Goal: Check status: Check status

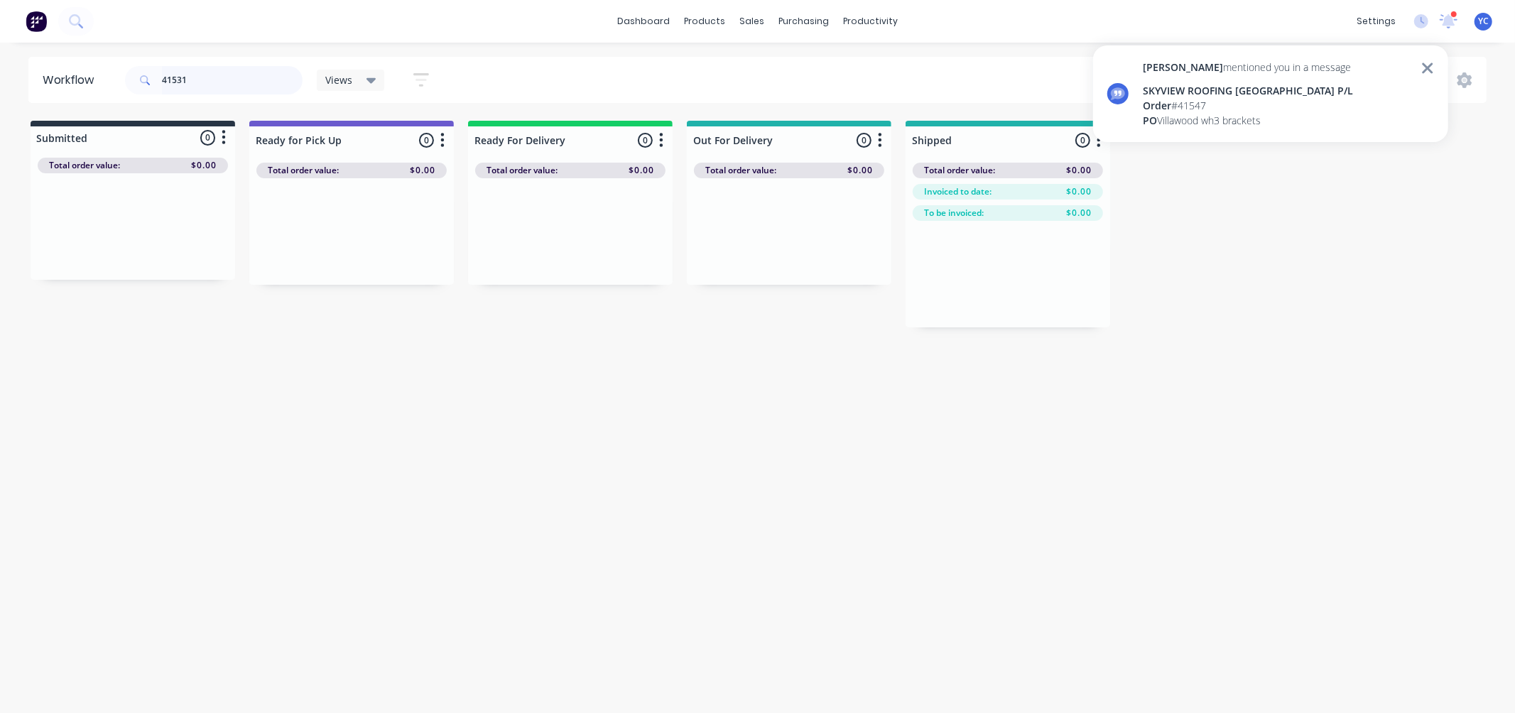
click at [201, 82] on input "41531" at bounding box center [232, 80] width 141 height 28
type input "41547"
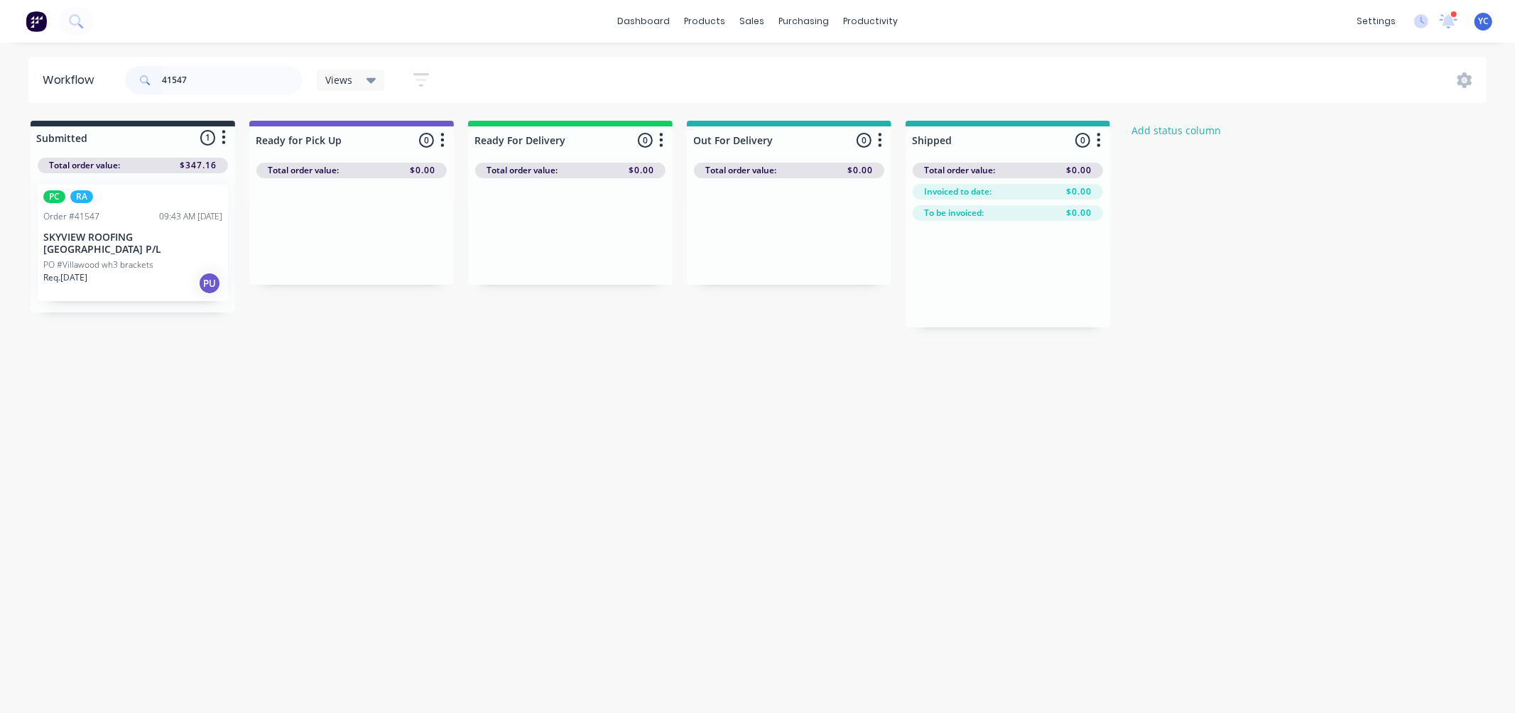
click at [131, 271] on div "Req. [DATE] PU" at bounding box center [132, 283] width 179 height 24
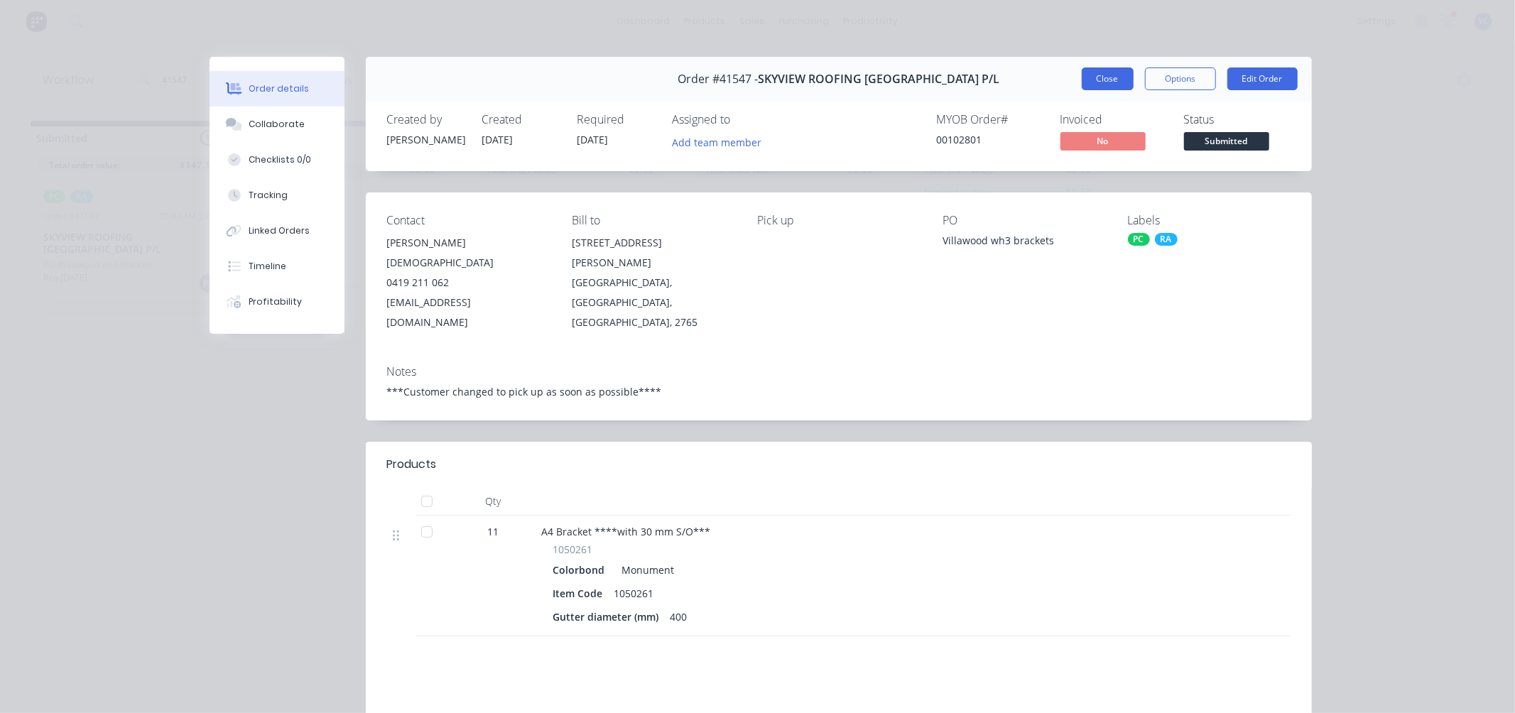
click at [1098, 82] on button "Close" at bounding box center [1108, 78] width 52 height 23
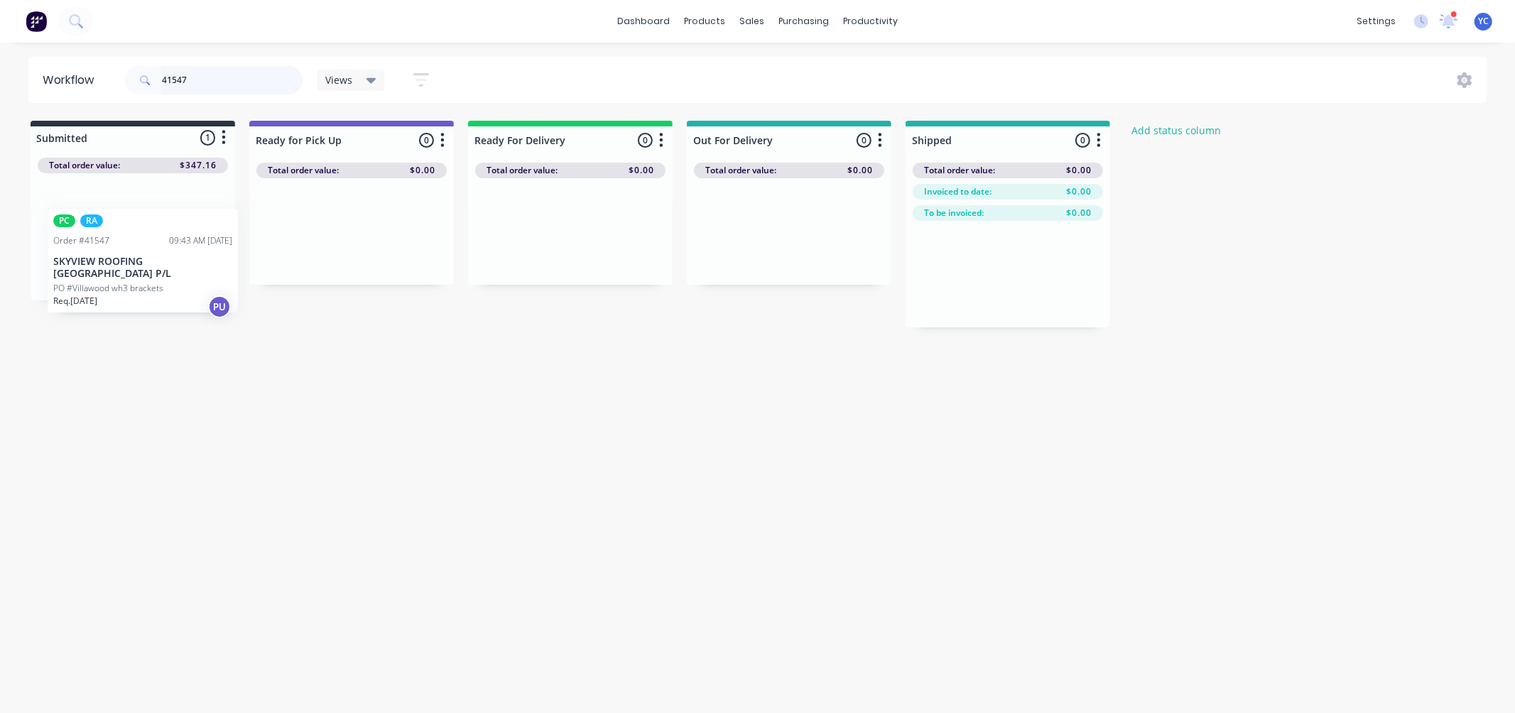
drag, startPoint x: 111, startPoint y: 242, endPoint x: 125, endPoint y: 266, distance: 28.0
click at [125, 266] on div "PC RA Order #41547 09:43 AM [DATE] SKYVIEW ROOFING [GEOGRAPHIC_DATA] P/[GEOGRAP…" at bounding box center [133, 236] width 205 height 127
click at [163, 244] on div "PC RA Order #41547 09:43 AM [DATE] SKYVIEW ROOFING [GEOGRAPHIC_DATA] P/[GEOGRAP…" at bounding box center [133, 243] width 190 height 117
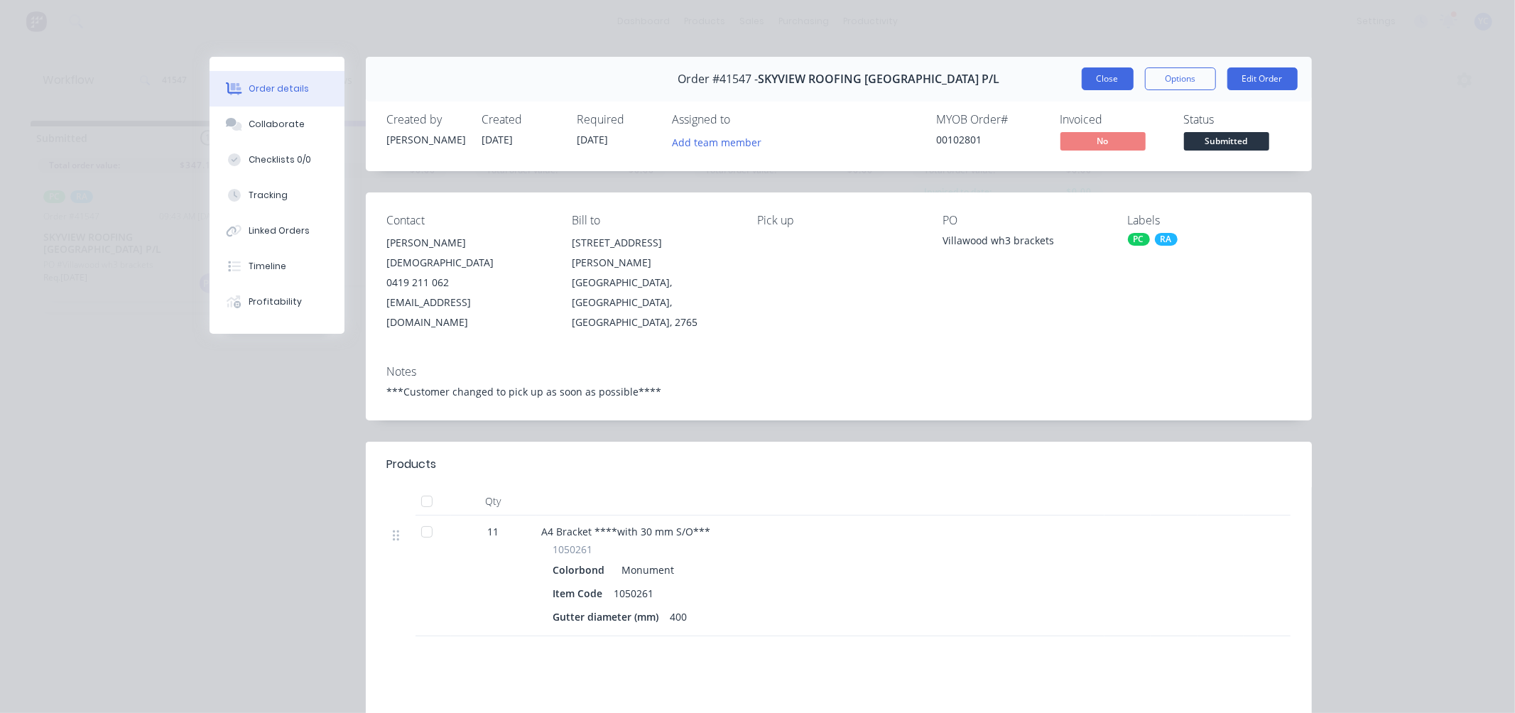
click at [1098, 75] on button "Close" at bounding box center [1108, 78] width 52 height 23
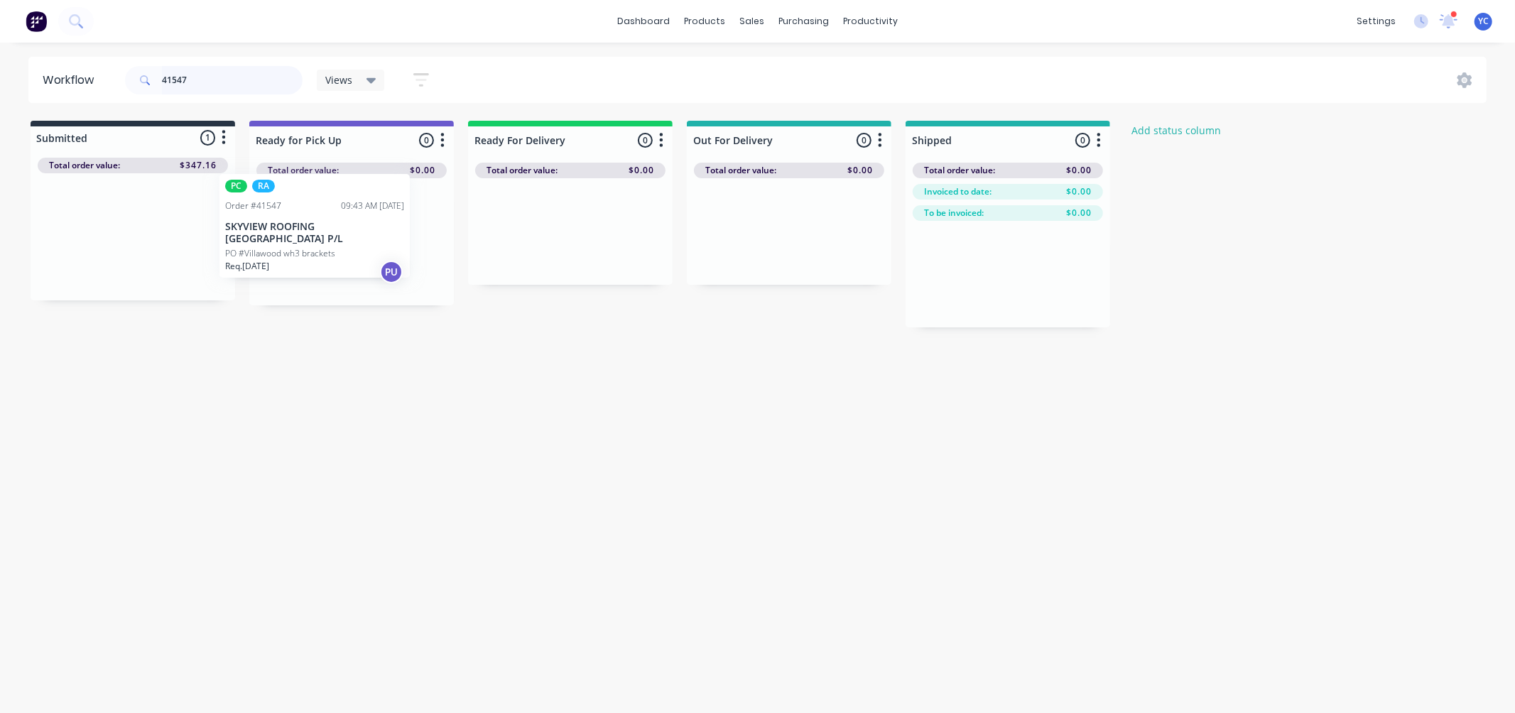
drag, startPoint x: 133, startPoint y: 256, endPoint x: 320, endPoint y: 243, distance: 187.3
click at [320, 243] on div "Submitted 1 Status colour #273444 hex #273444 Save Cancel Summaries Total order…" at bounding box center [761, 224] width 1545 height 207
click at [205, 87] on input "41547" at bounding box center [232, 80] width 141 height 28
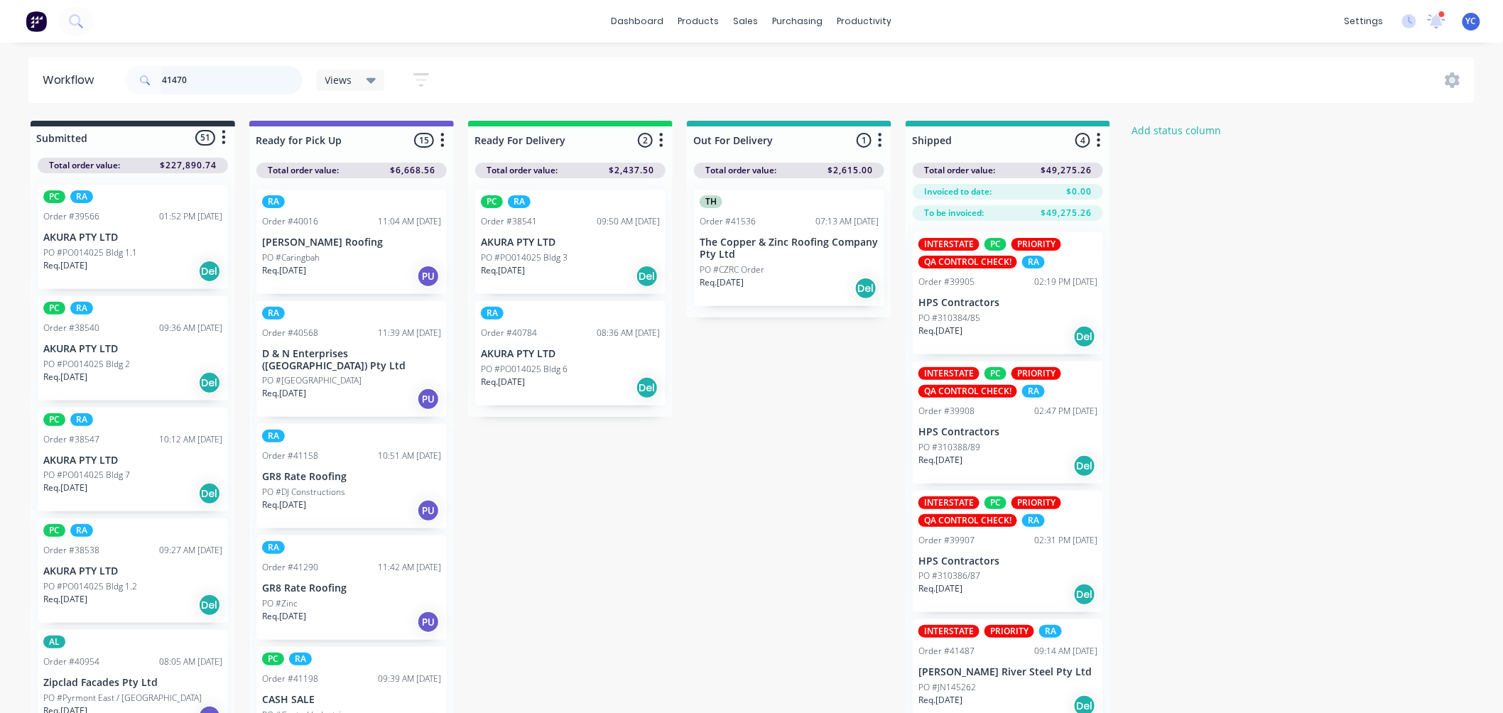
type input "41470"
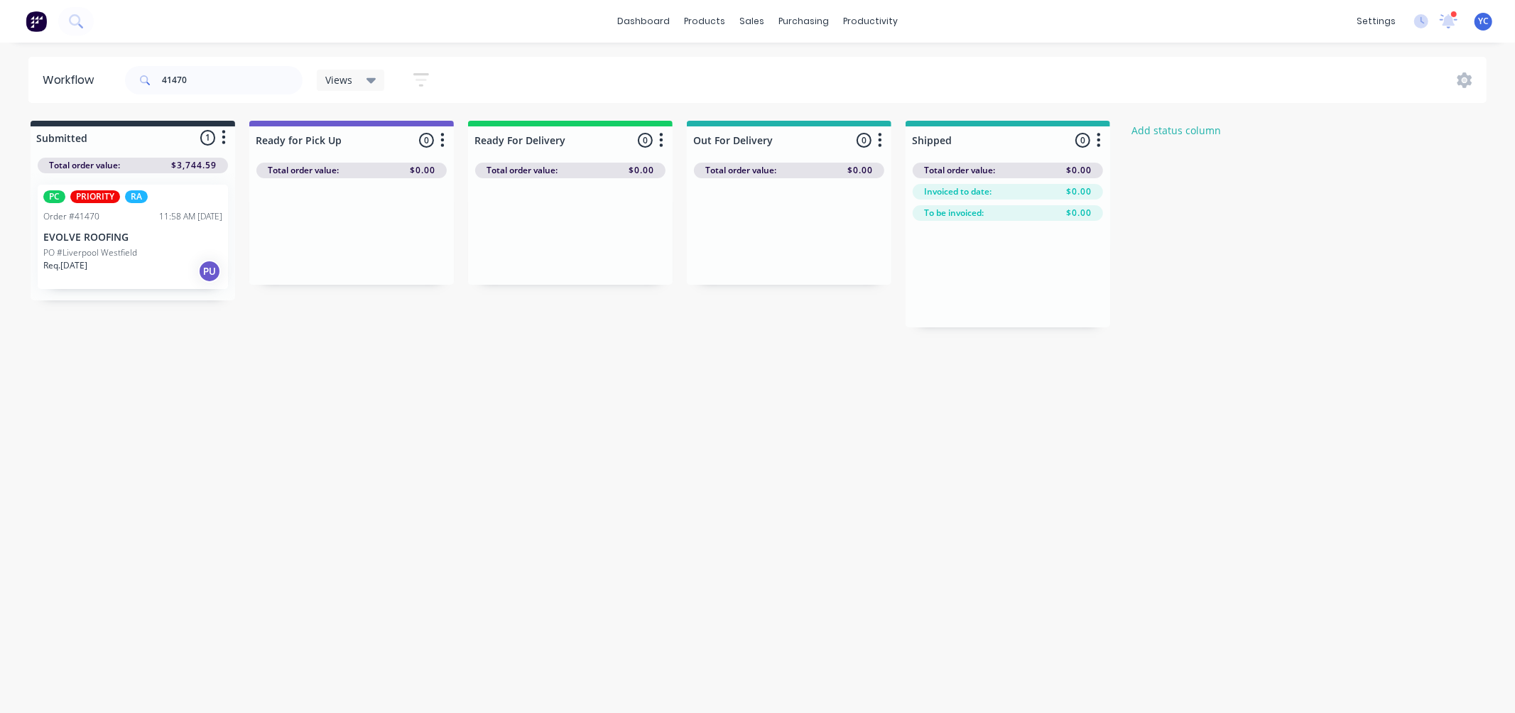
click at [70, 249] on p "PO #Liverpool Westfield" at bounding box center [90, 253] width 94 height 13
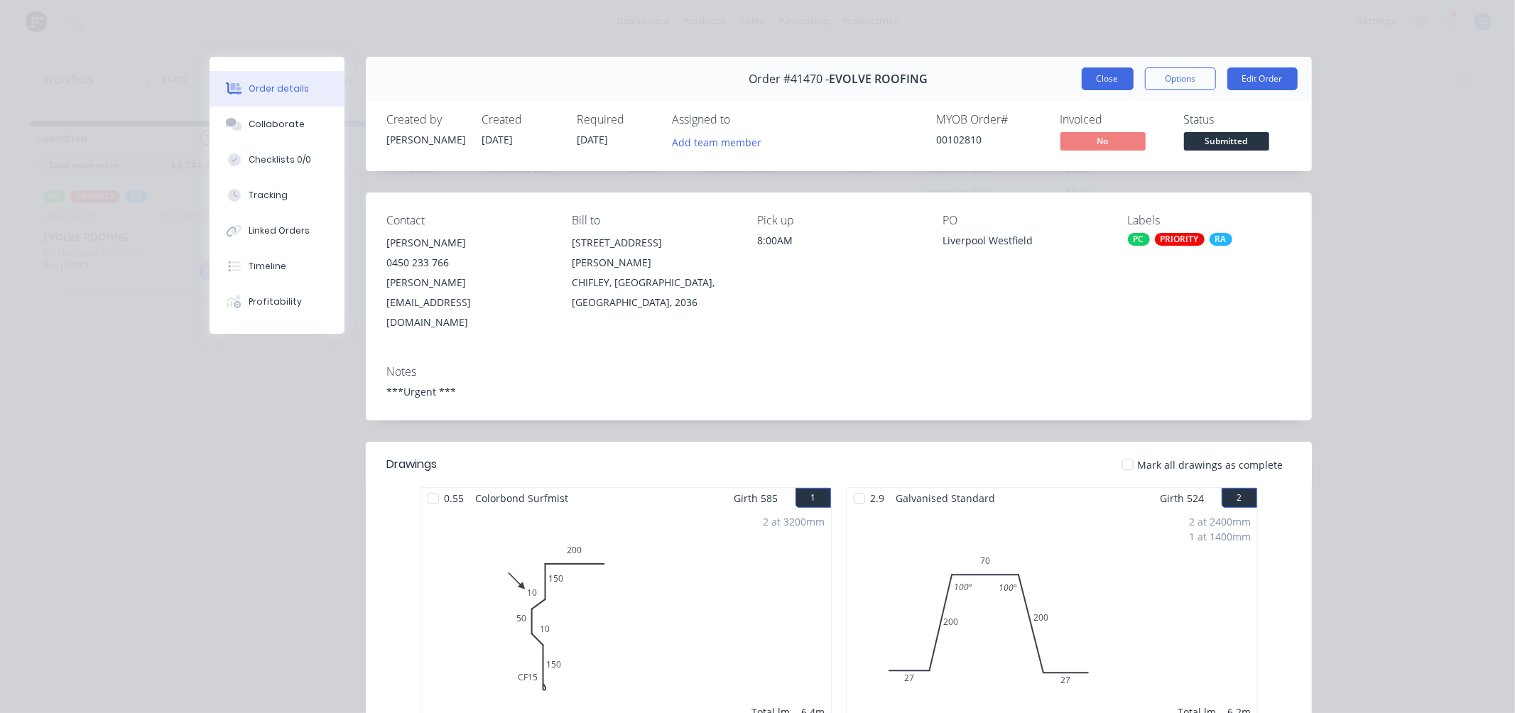
click at [1111, 76] on button "Close" at bounding box center [1108, 78] width 52 height 23
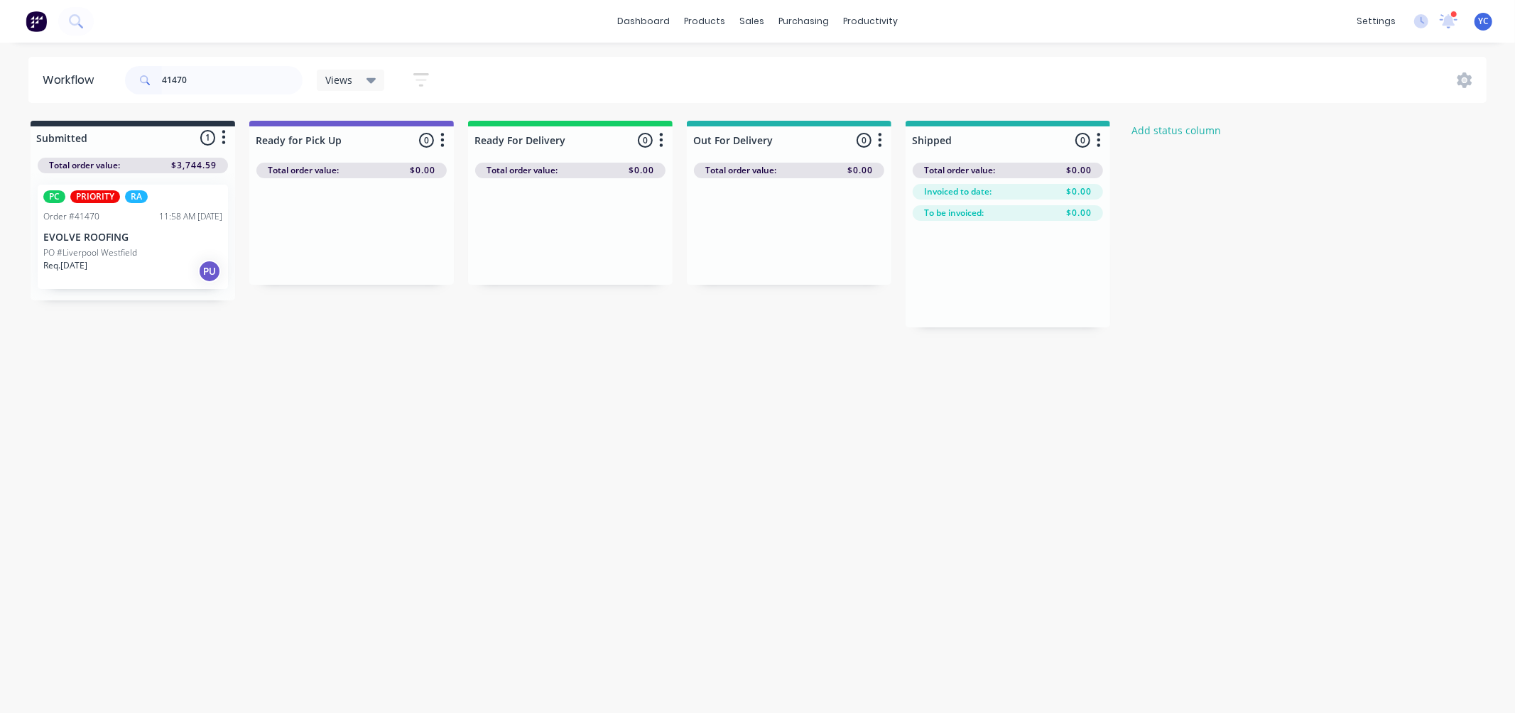
click at [301, 87] on div "41470" at bounding box center [214, 80] width 178 height 28
click at [245, 80] on input "41470" at bounding box center [232, 80] width 141 height 28
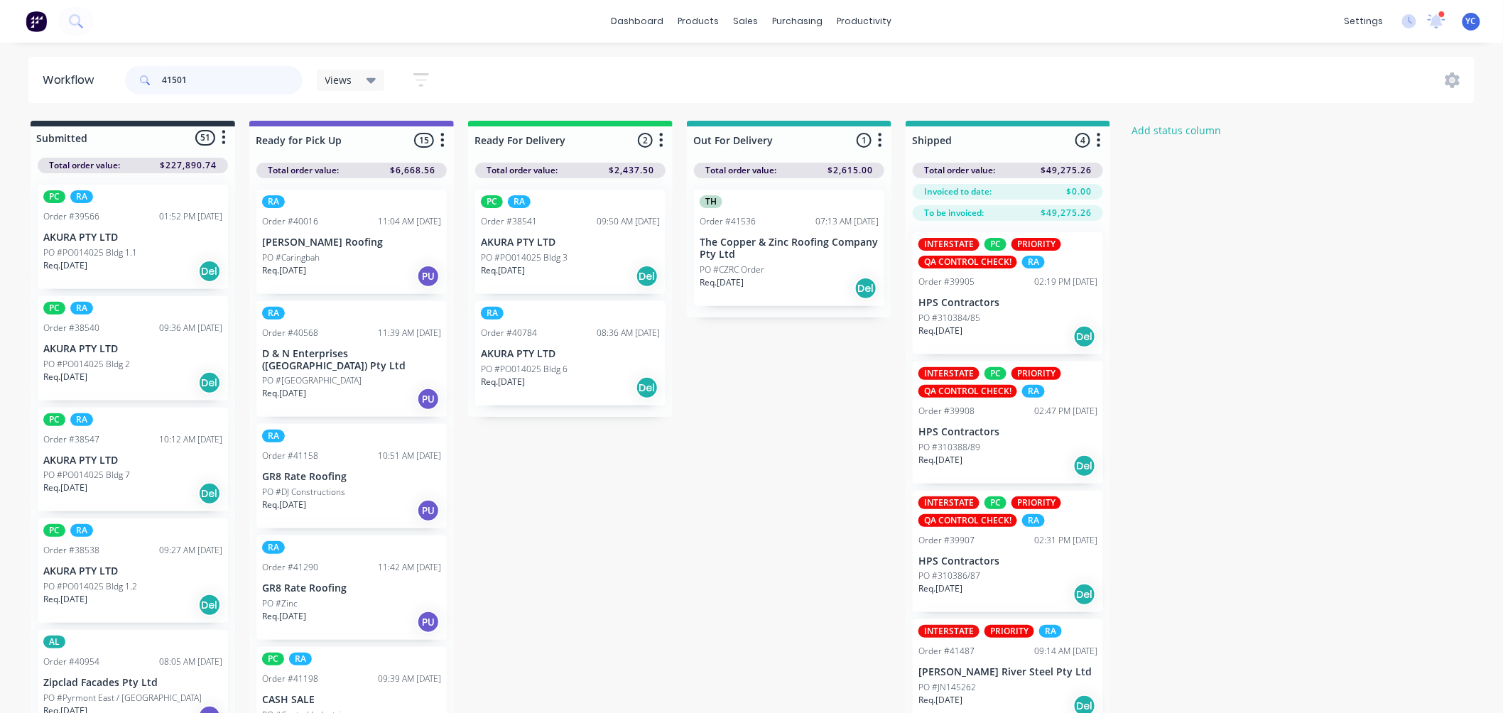
type input "41501"
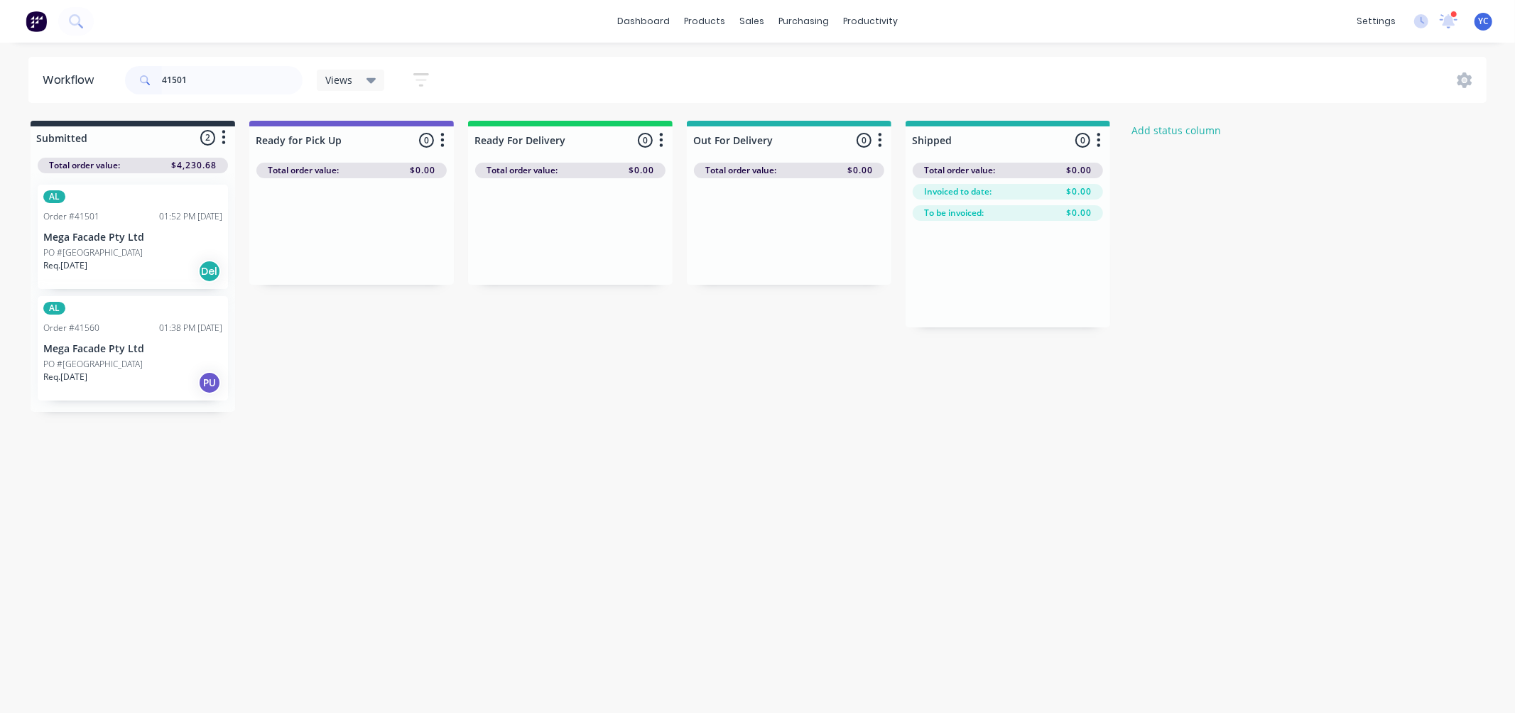
click at [125, 254] on div "PO #[GEOGRAPHIC_DATA]" at bounding box center [132, 253] width 179 height 13
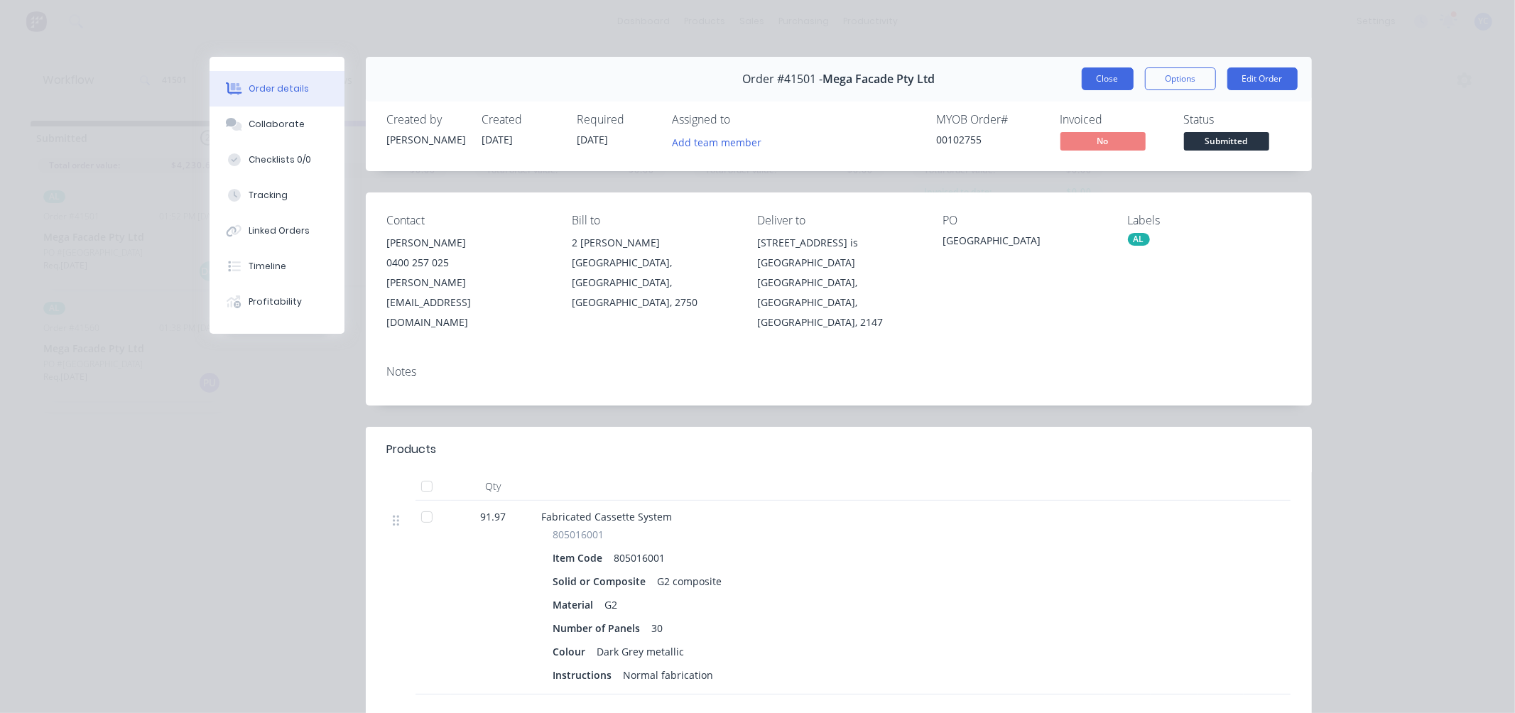
click at [1102, 79] on button "Close" at bounding box center [1108, 78] width 52 height 23
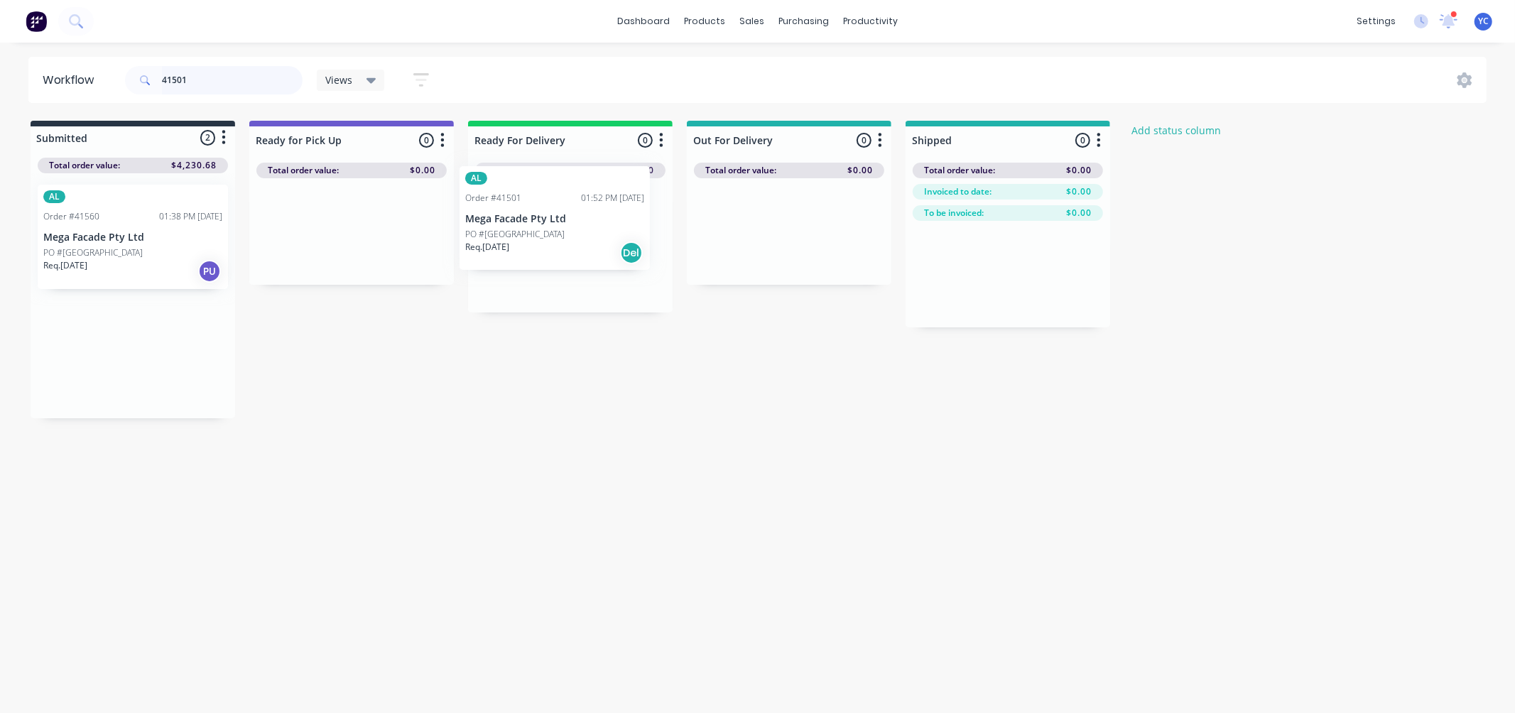
drag, startPoint x: 104, startPoint y: 246, endPoint x: 534, endPoint y: 227, distance: 430.2
click at [534, 227] on div "Submitted 2 Status colour #273444 hex #273444 Save Cancel Summaries Total order…" at bounding box center [761, 270] width 1545 height 298
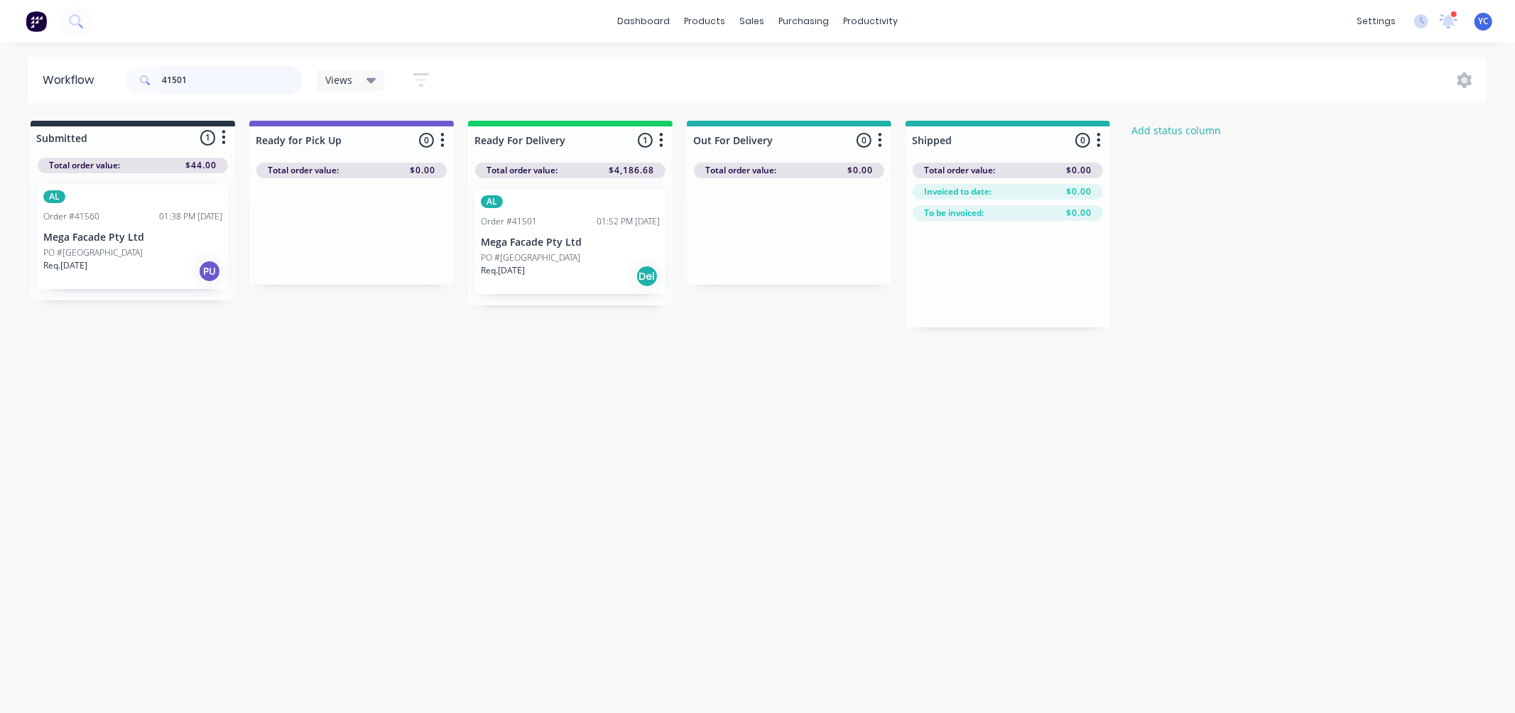
click at [216, 71] on input "41501" at bounding box center [232, 80] width 141 height 28
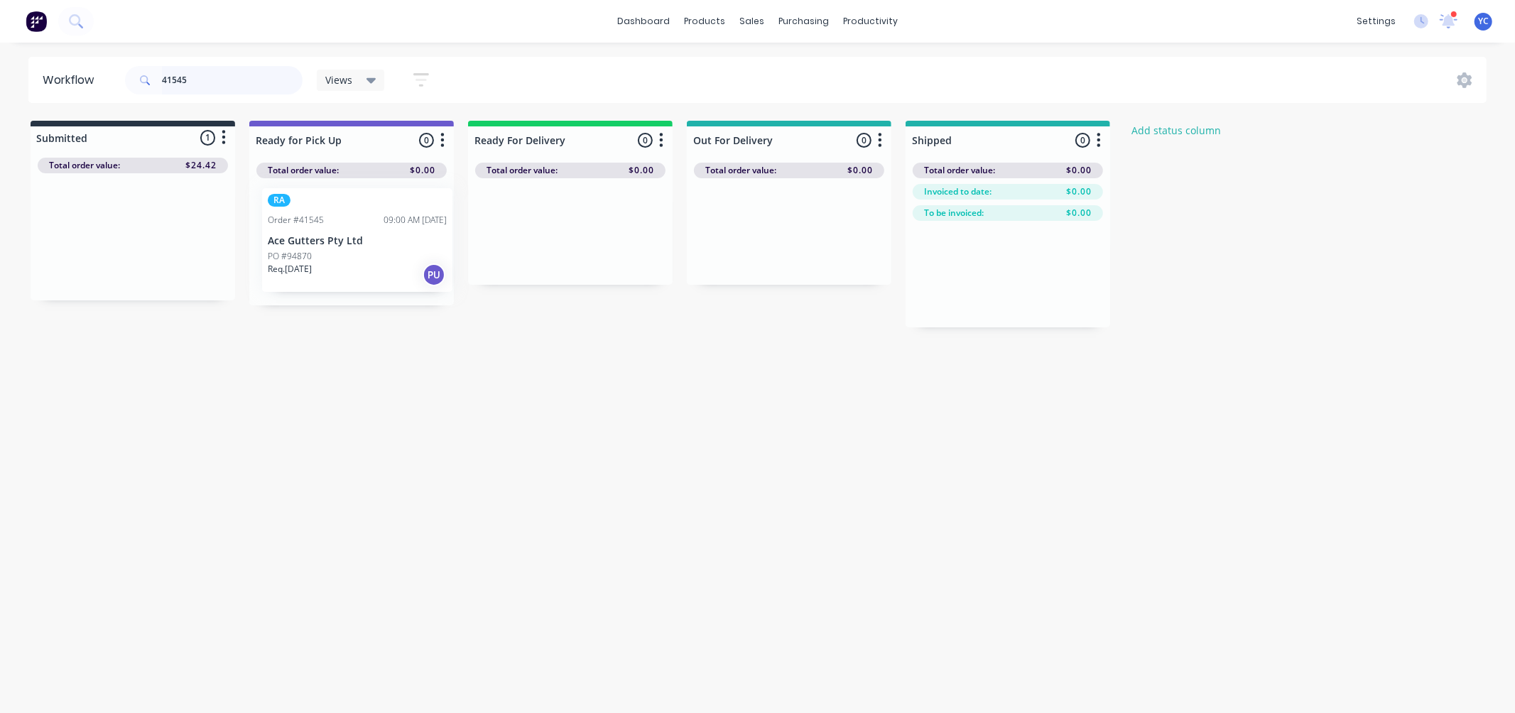
drag, startPoint x: 88, startPoint y: 253, endPoint x: 310, endPoint y: 256, distance: 221.7
click at [310, 256] on div "Submitted 1 Status colour #273444 hex #273444 Save Cancel Summaries Total order…" at bounding box center [761, 224] width 1545 height 207
click at [217, 88] on input "41545" at bounding box center [232, 80] width 141 height 28
type input "41505"
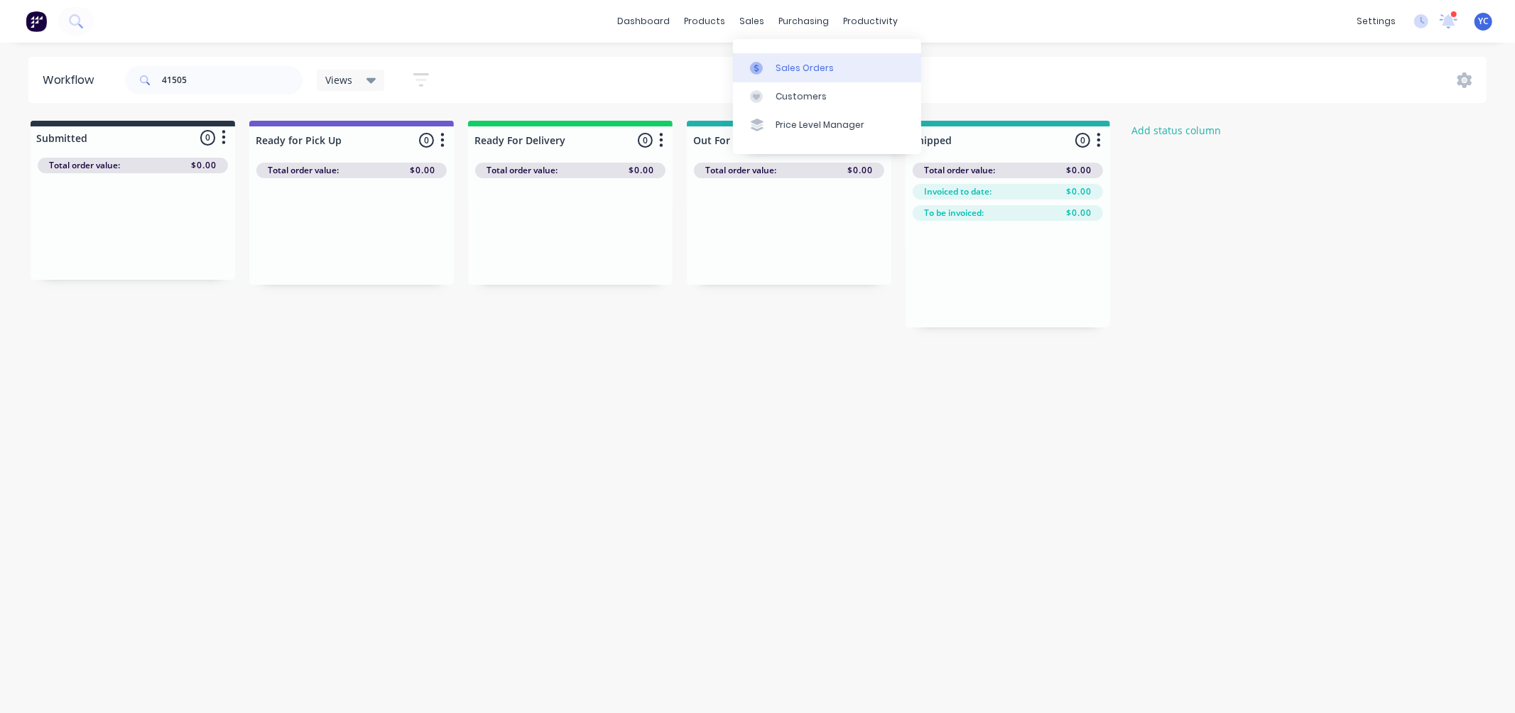
click at [806, 70] on div "Sales Orders" at bounding box center [805, 68] width 58 height 13
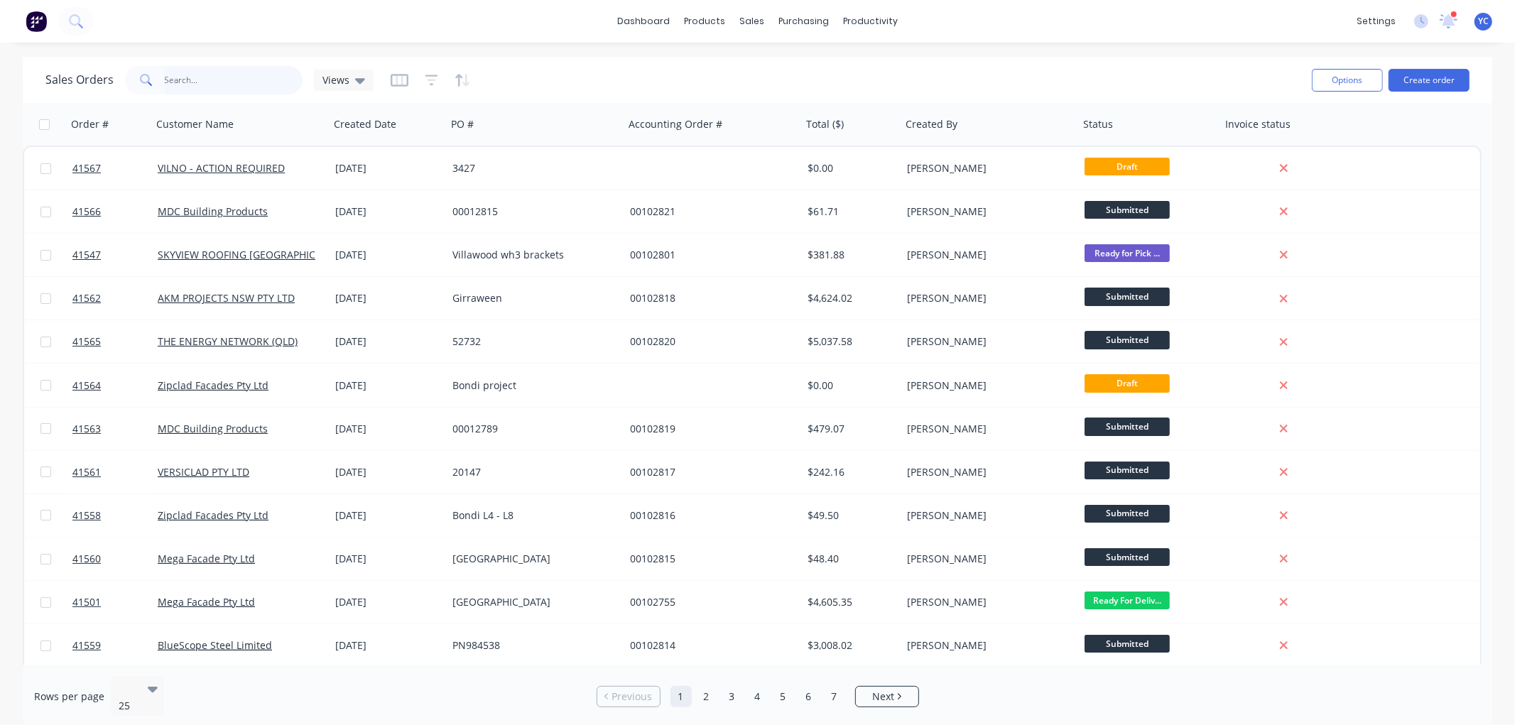
click at [244, 82] on input "text" at bounding box center [234, 80] width 139 height 28
type input "mdc"
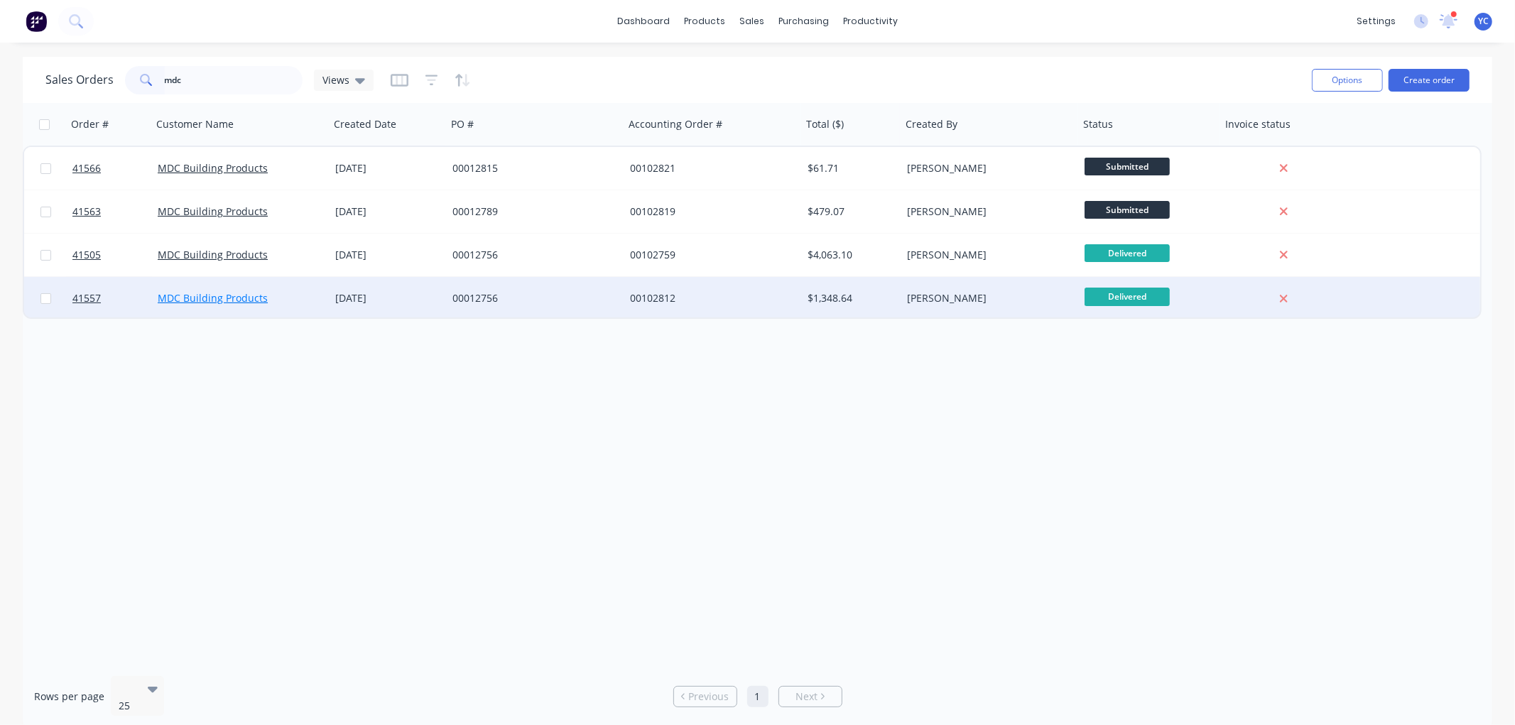
click at [221, 293] on link "MDC Building Products" at bounding box center [213, 297] width 110 height 13
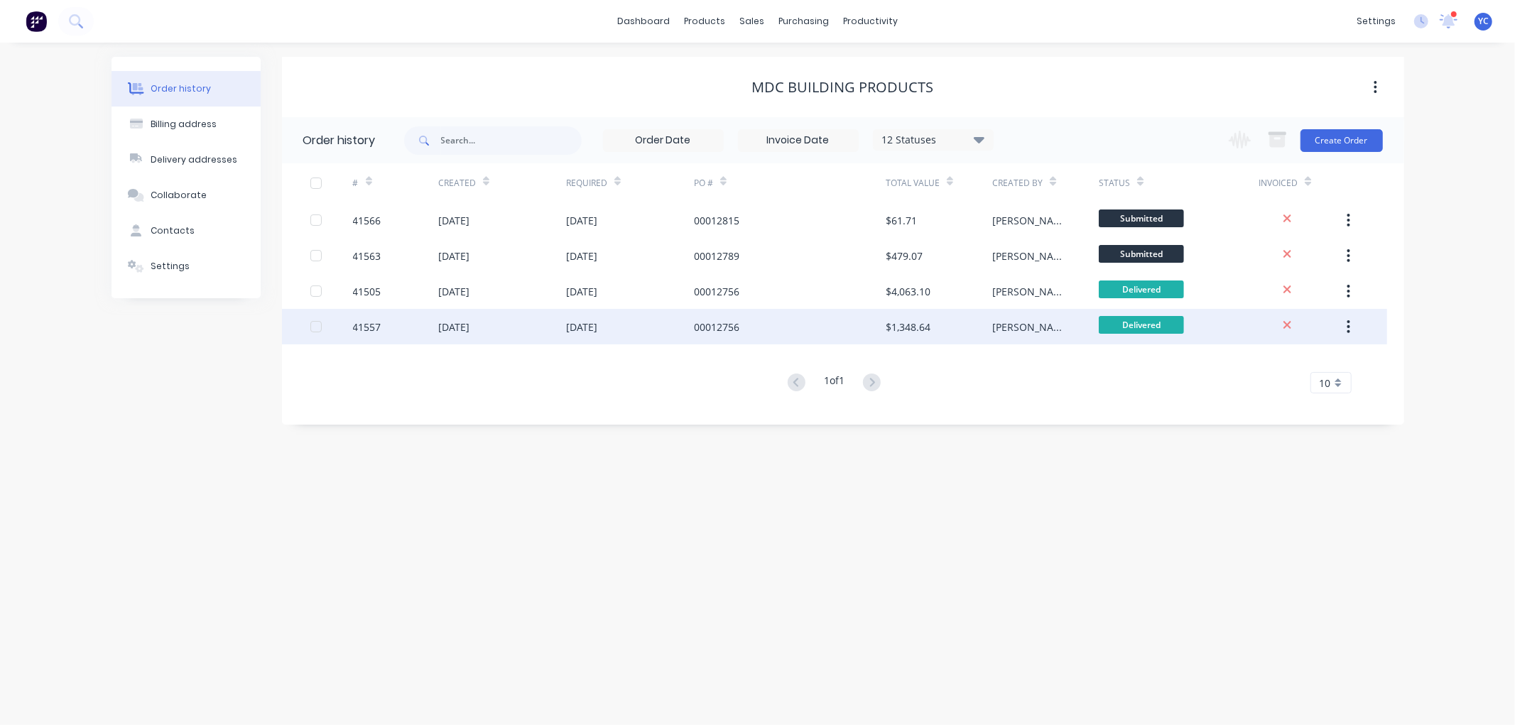
click at [369, 323] on div "41557" at bounding box center [367, 327] width 28 height 15
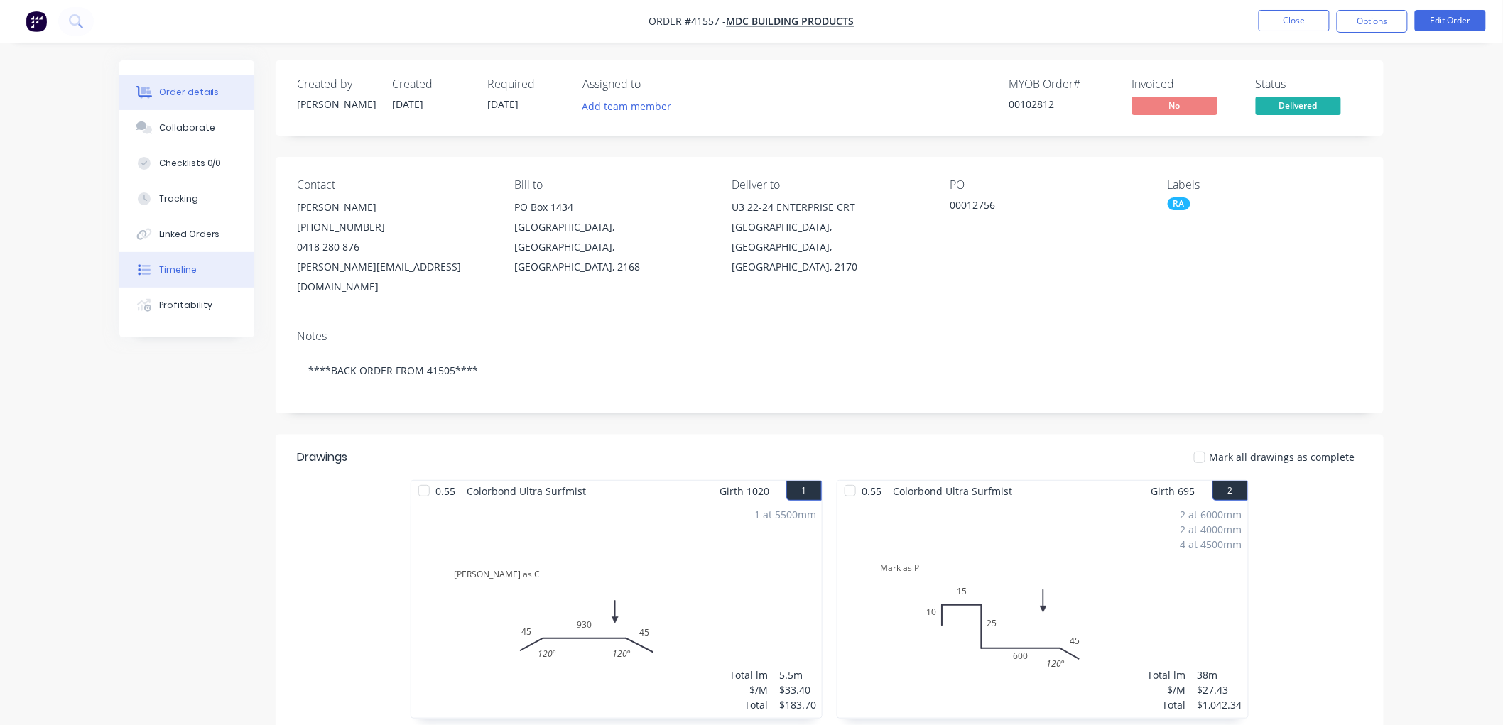
click at [182, 264] on div "Timeline" at bounding box center [178, 270] width 38 height 13
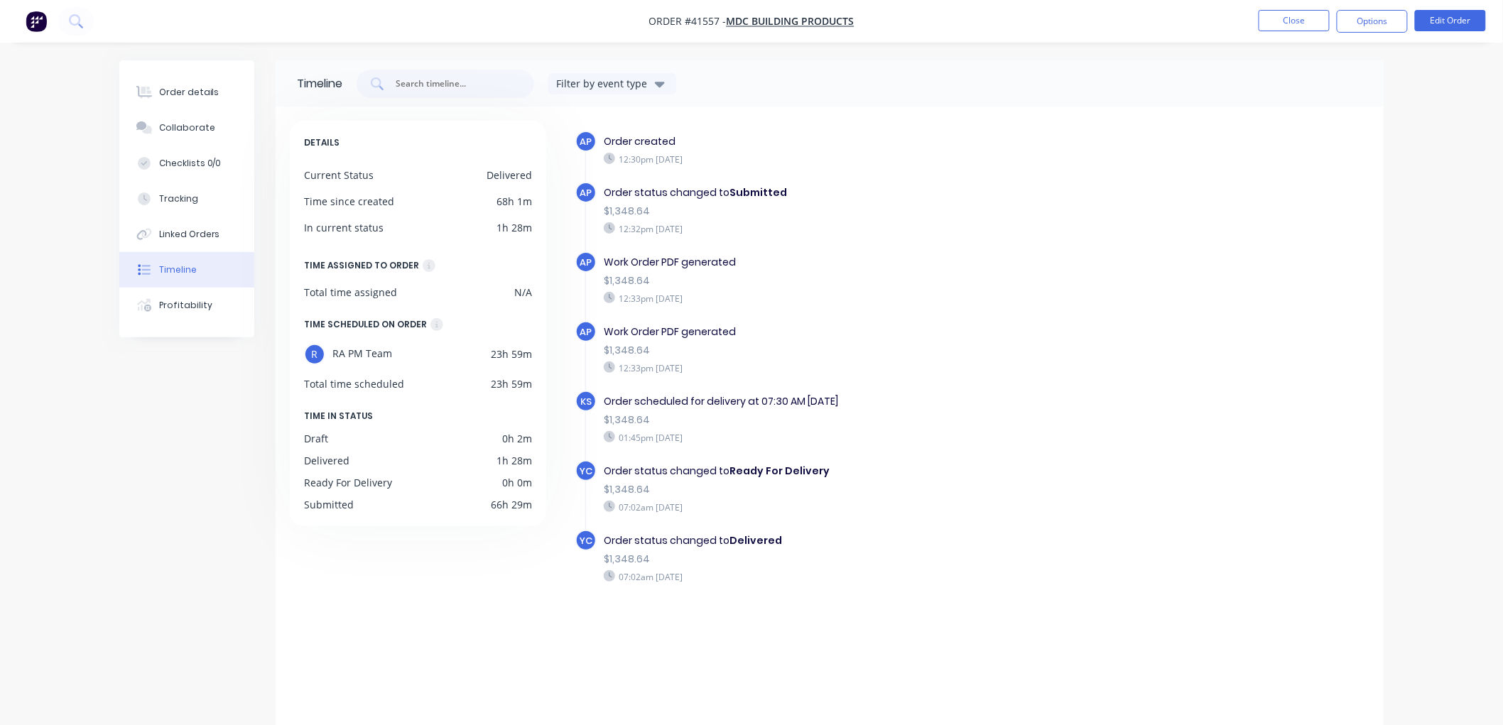
drag, startPoint x: 732, startPoint y: 568, endPoint x: 610, endPoint y: 573, distance: 122.3
click at [610, 573] on div "07:02am [DATE]" at bounding box center [850, 577] width 492 height 13
drag, startPoint x: 727, startPoint y: 497, endPoint x: 620, endPoint y: 507, distance: 107.0
click at [620, 507] on div "Order status changed to Ready For Delivery $1,348.64 07:02am [DATE]" at bounding box center [850, 488] width 506 height 57
click at [684, 534] on div "Order status changed to Delivered" at bounding box center [850, 541] width 492 height 15
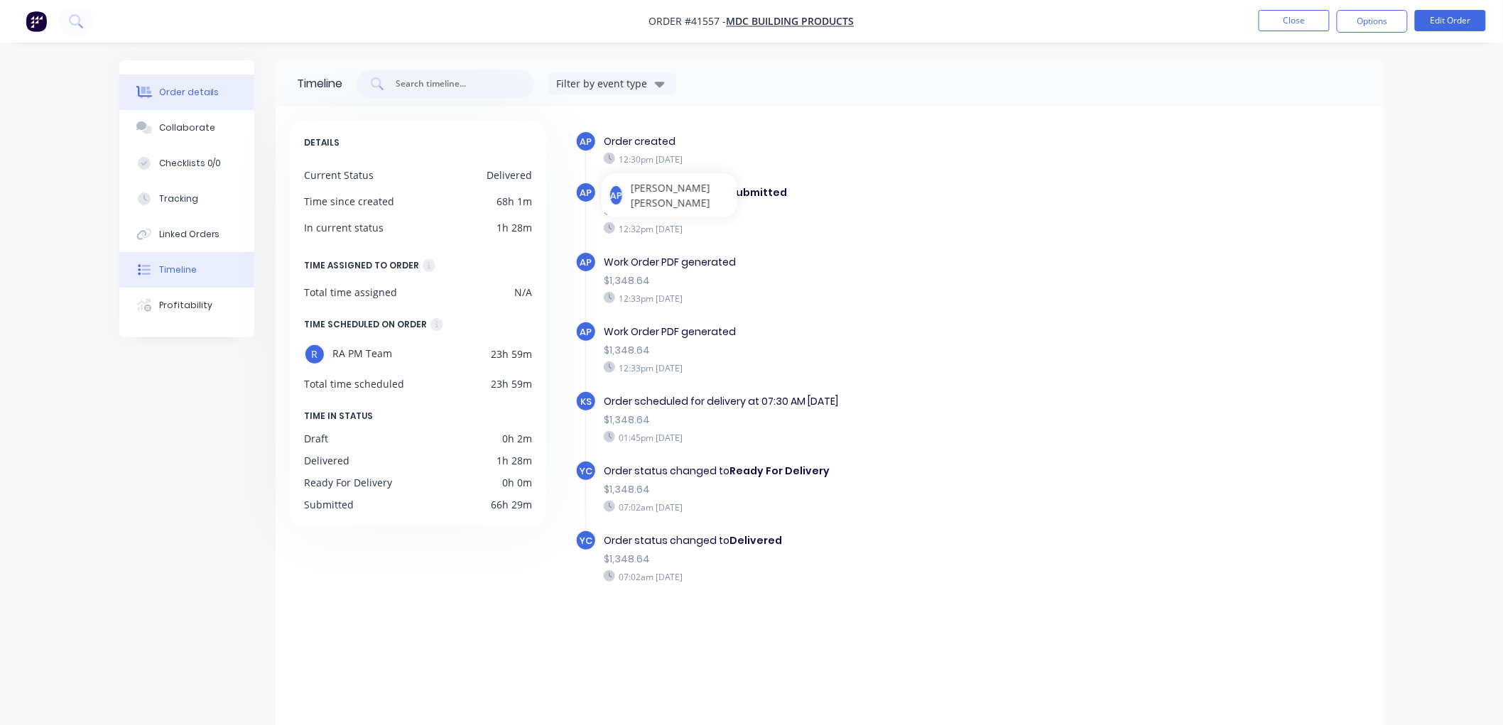
click at [201, 87] on div "Order details" at bounding box center [189, 92] width 60 height 13
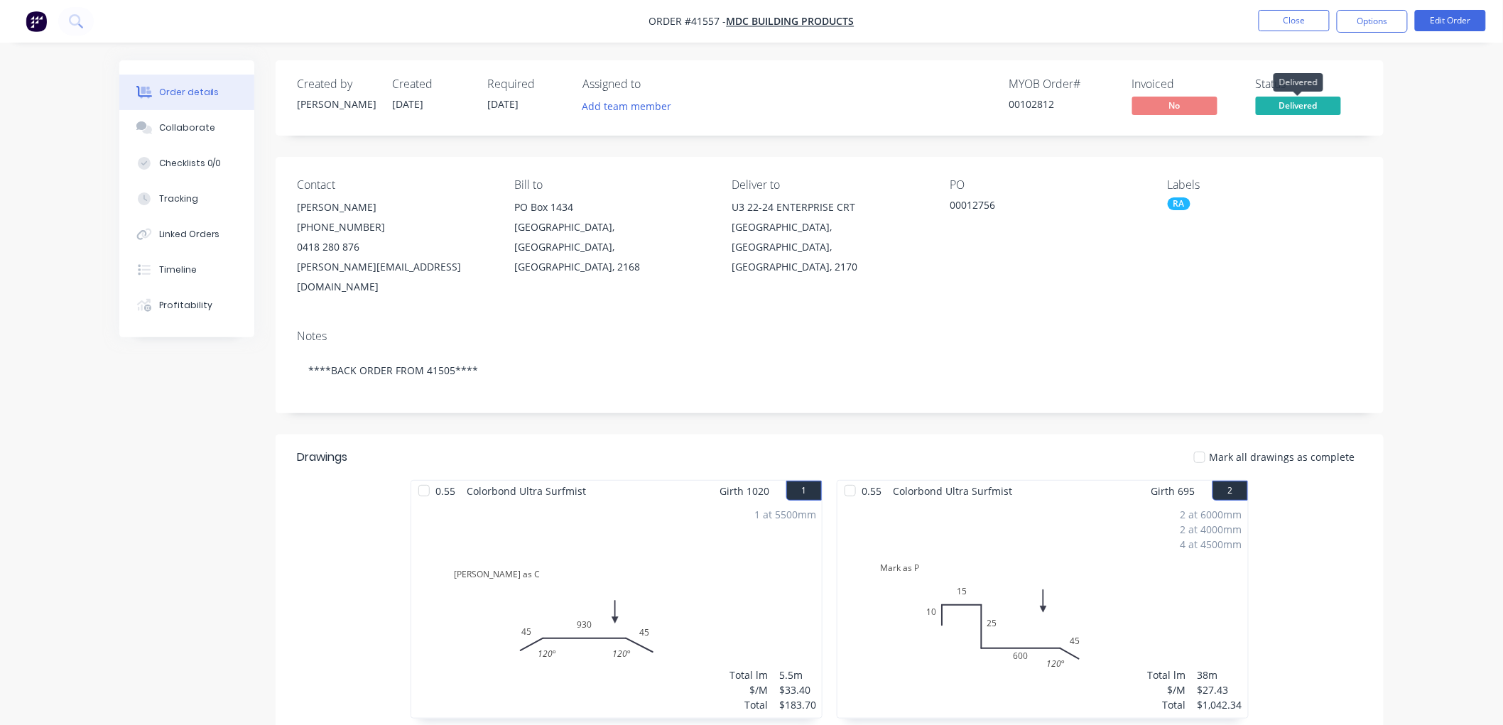
click at [1280, 107] on span "Delivered" at bounding box center [1298, 106] width 85 height 18
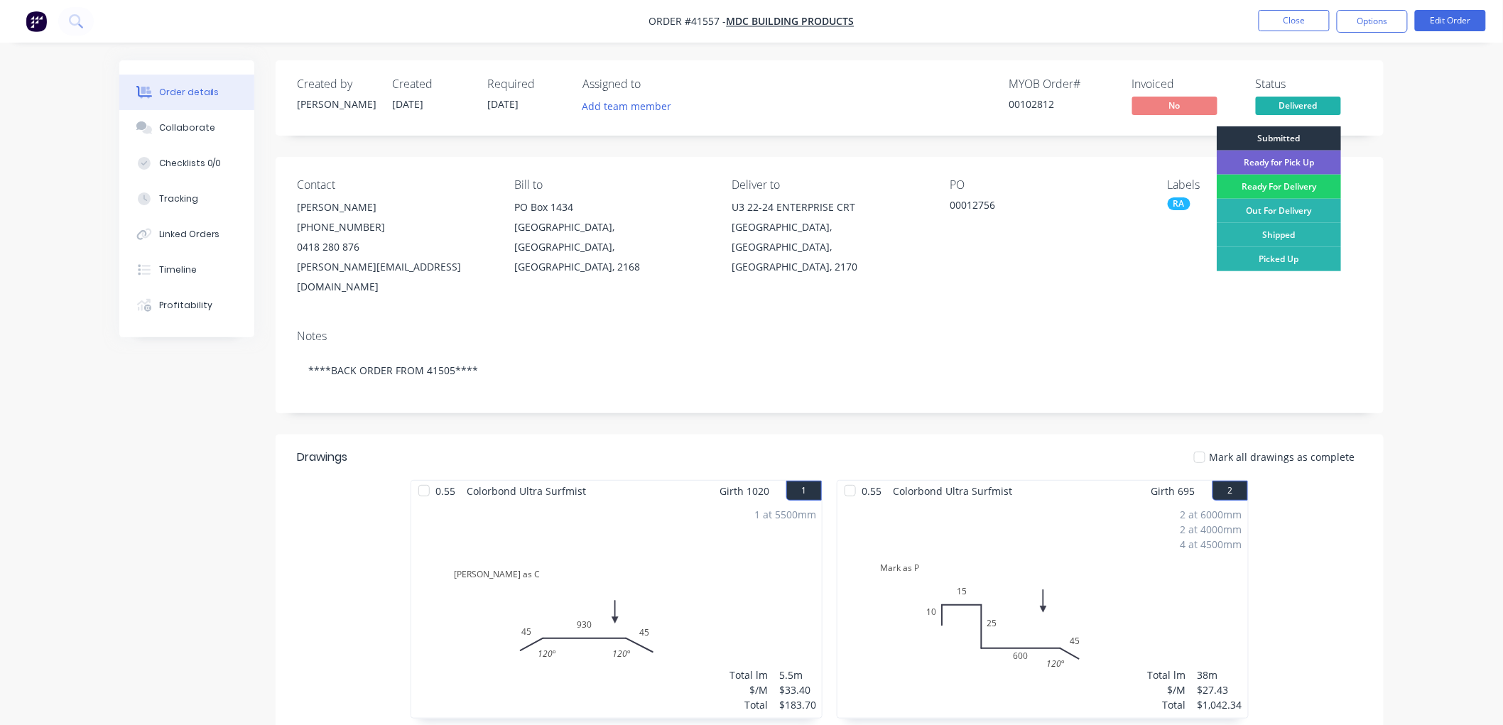
click at [1275, 136] on div "Submitted" at bounding box center [1279, 138] width 124 height 24
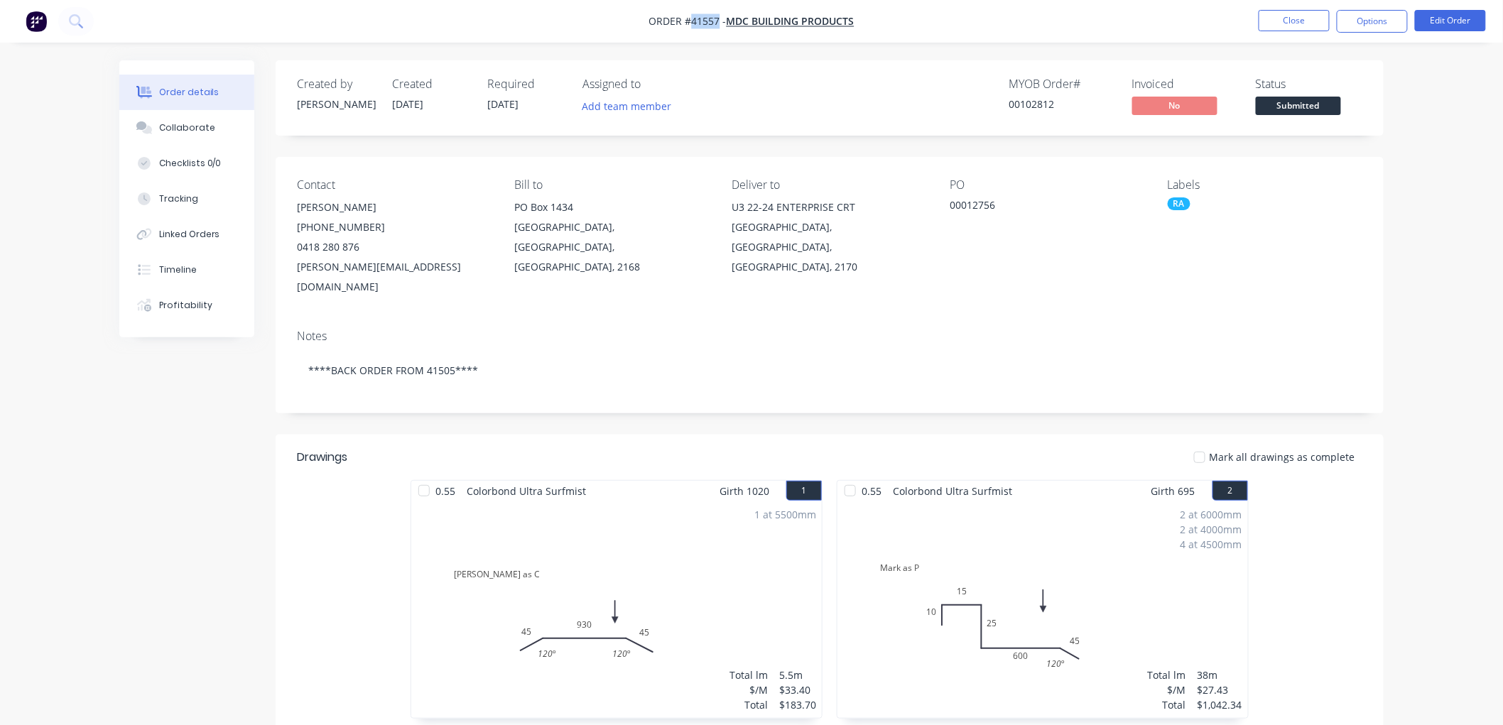
drag, startPoint x: 718, startPoint y: 22, endPoint x: 690, endPoint y: 26, distance: 28.6
click at [690, 26] on span "Order #41557 -" at bounding box center [687, 21] width 77 height 13
drag, startPoint x: 1013, startPoint y: 202, endPoint x: 938, endPoint y: 201, distance: 75.3
click at [938, 201] on div "Contact [PERSON_NAME] [PHONE_NUMBER] [PERSON_NAME][EMAIL_ADDRESS][DOMAIN_NAME] …" at bounding box center [830, 237] width 1108 height 161
click at [951, 208] on div "00012756" at bounding box center [1039, 208] width 178 height 20
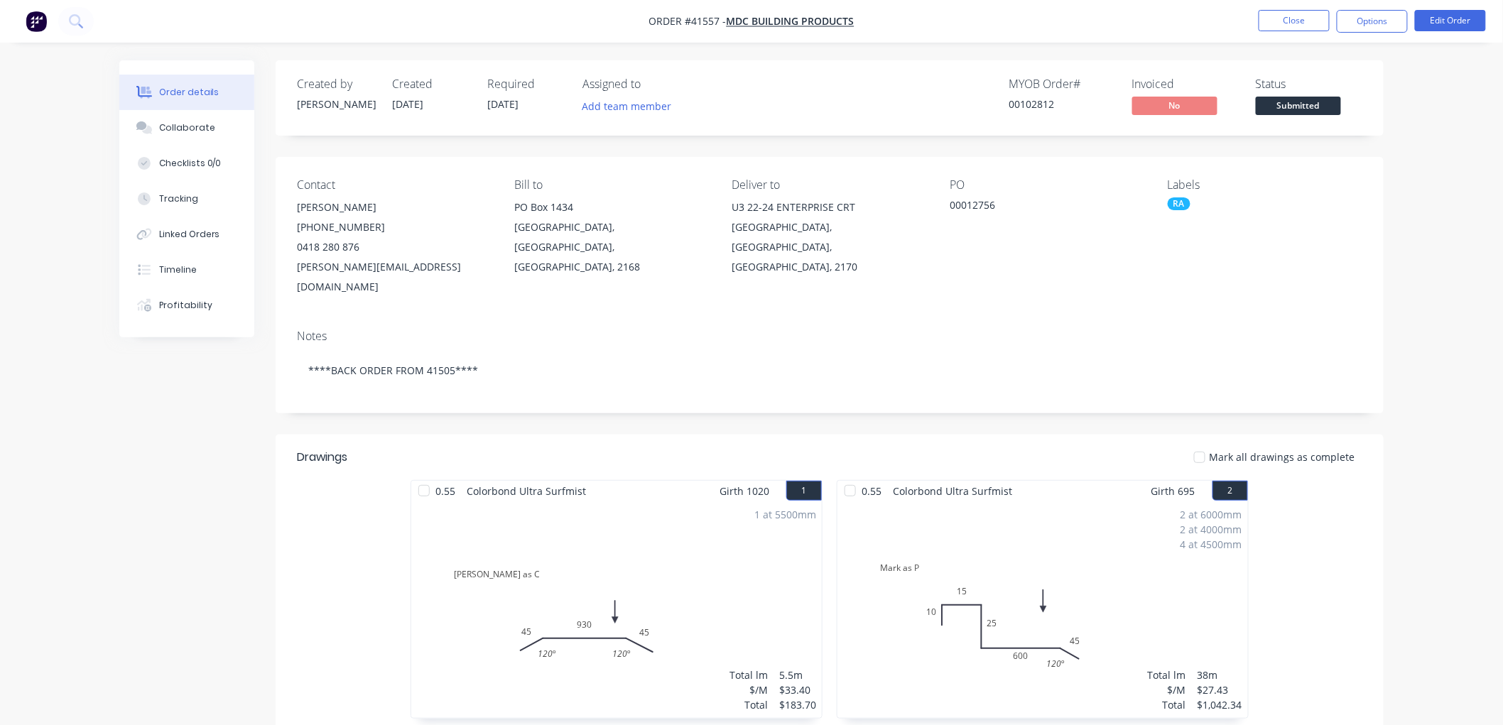
click at [907, 84] on div "MYOB Order # 00102812 Invoiced No Status Submitted" at bounding box center [1044, 97] width 638 height 41
click at [201, 229] on div "Linked Orders" at bounding box center [189, 234] width 61 height 13
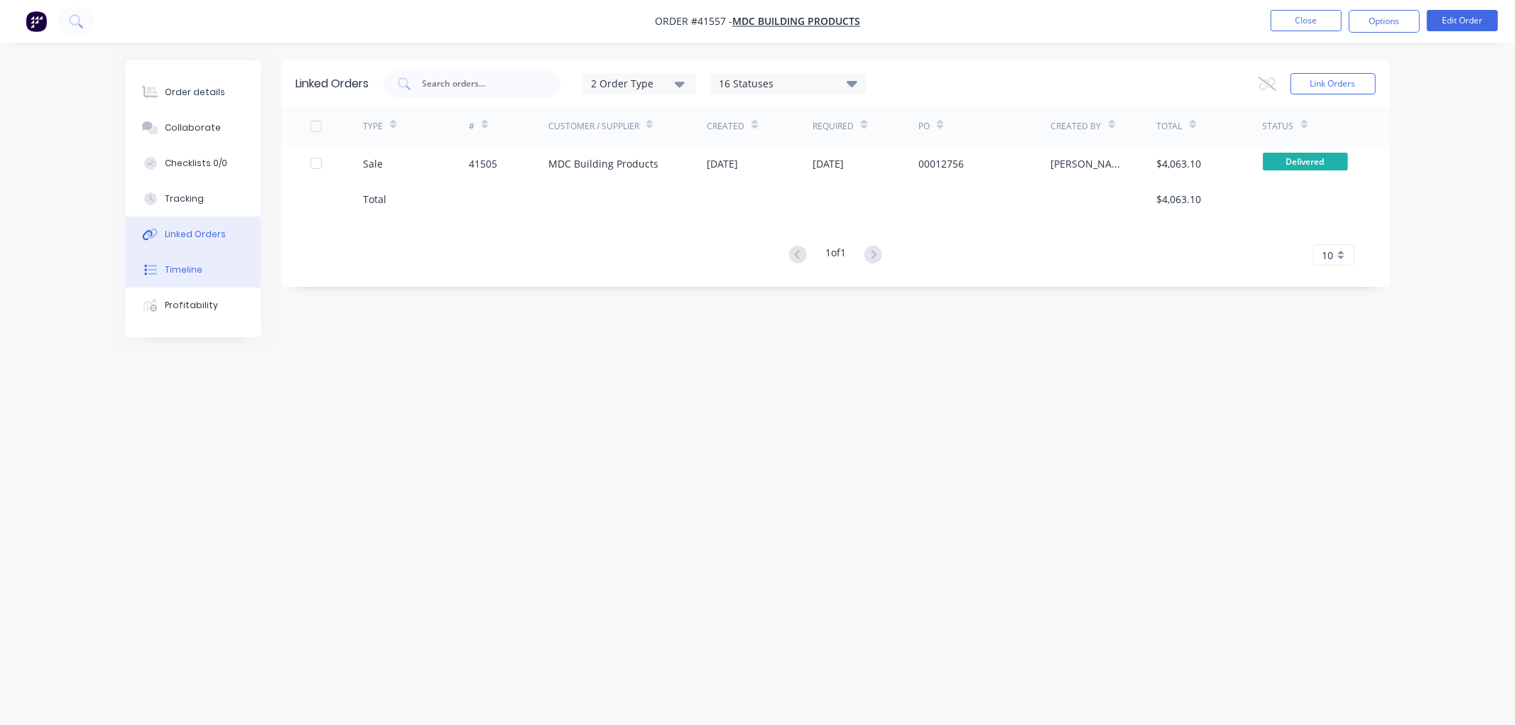
click at [202, 265] on button "Timeline" at bounding box center [193, 270] width 135 height 36
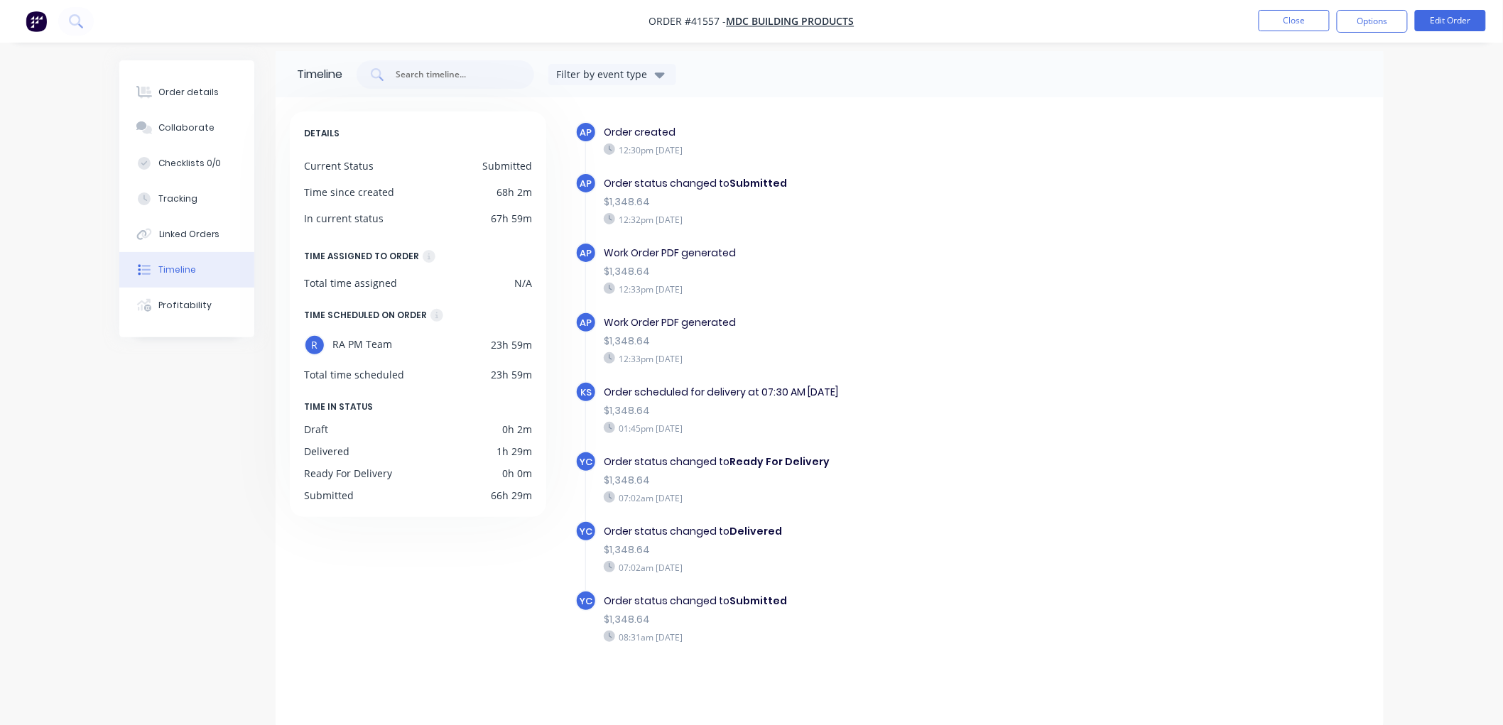
scroll to position [11, 0]
drag, startPoint x: 623, startPoint y: 558, endPoint x: 663, endPoint y: 555, distance: 39.9
click at [663, 559] on div "07:02am [DATE]" at bounding box center [850, 565] width 492 height 13
drag, startPoint x: 621, startPoint y: 488, endPoint x: 652, endPoint y: 494, distance: 31.1
click at [652, 494] on div "07:02am [DATE]" at bounding box center [850, 496] width 492 height 13
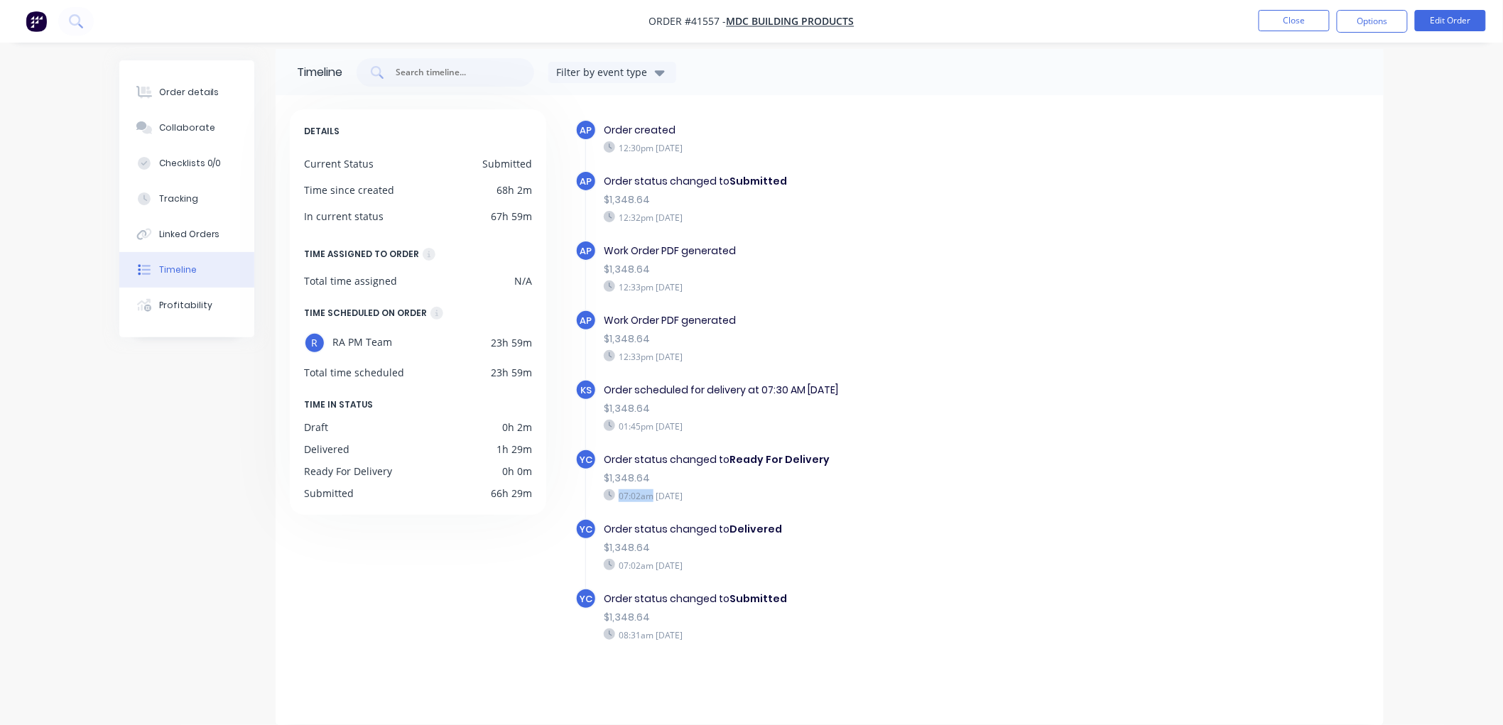
scroll to position [0, 0]
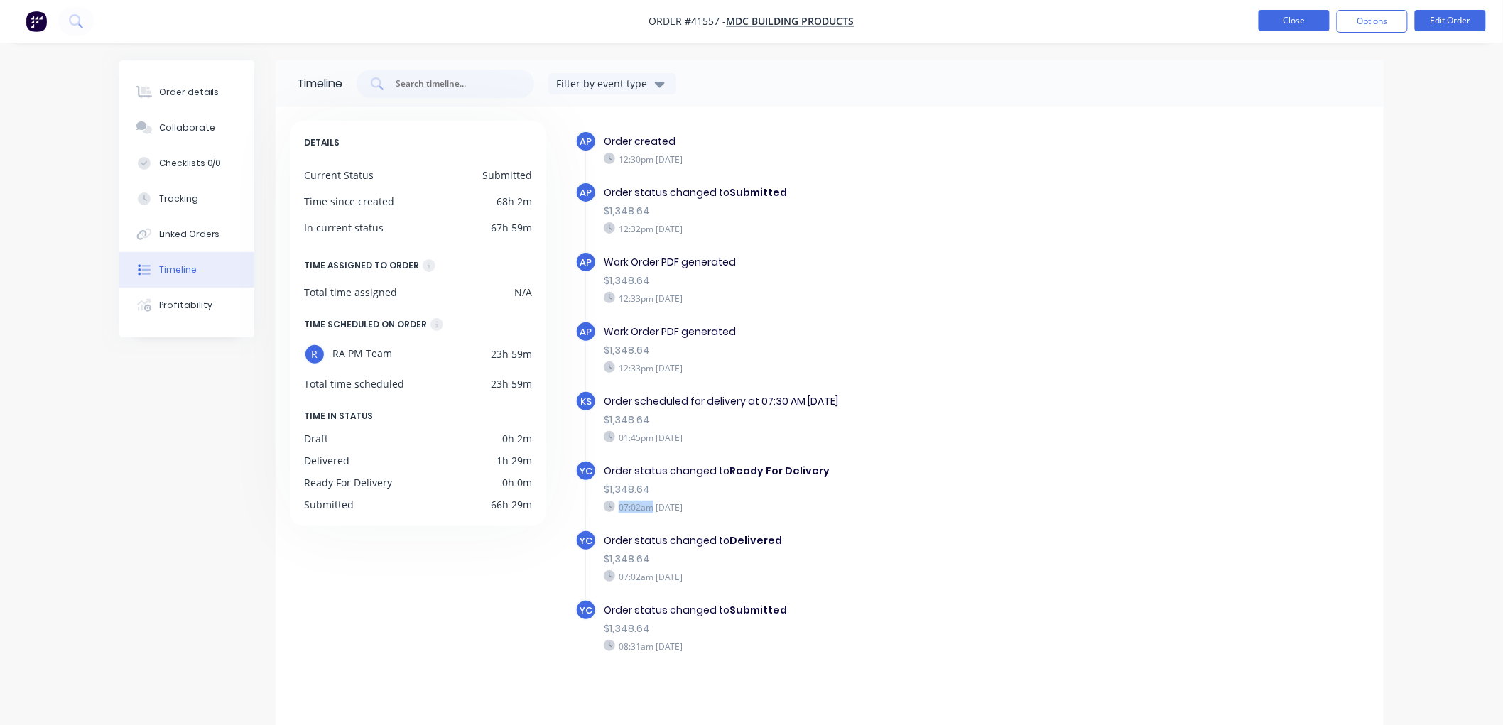
click at [1282, 25] on button "Close" at bounding box center [1294, 20] width 71 height 21
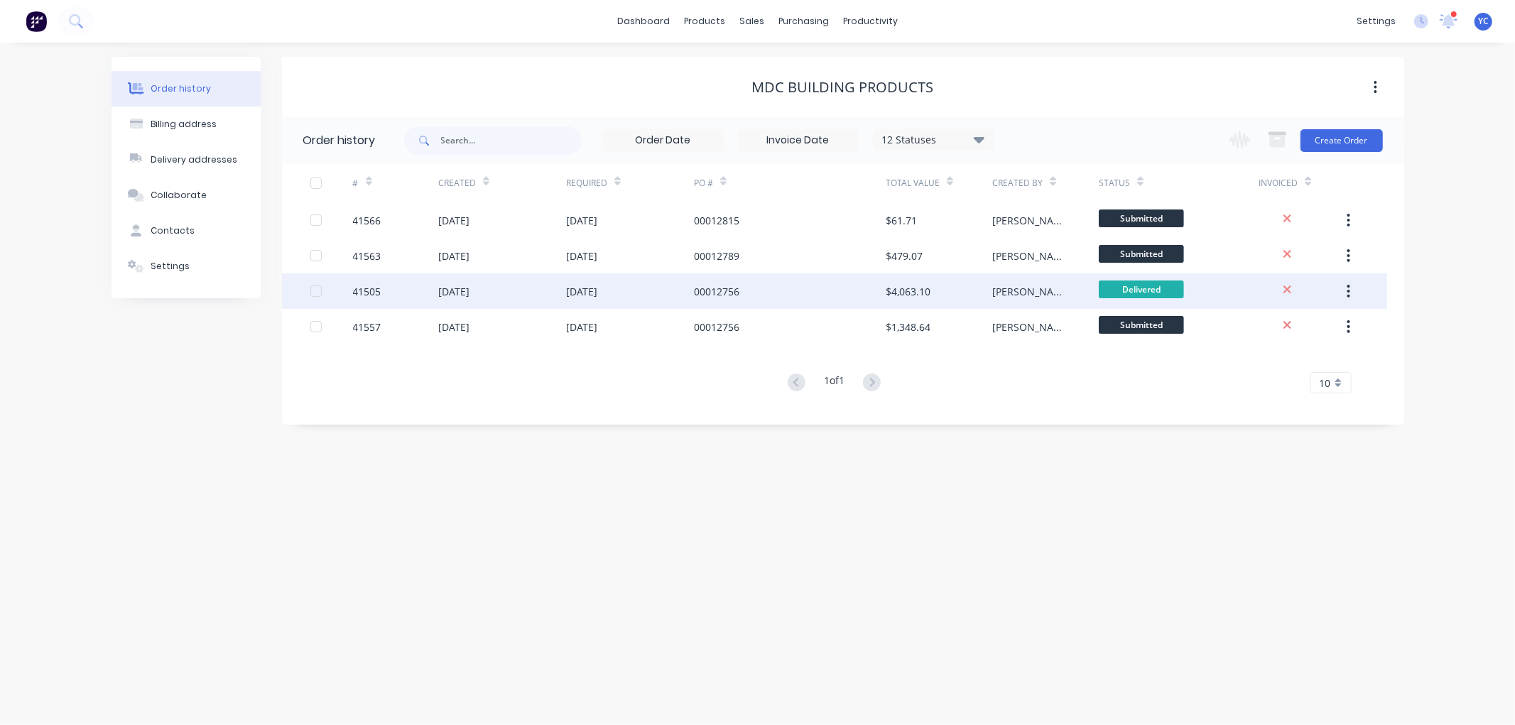
click at [363, 287] on div "41505" at bounding box center [367, 291] width 28 height 15
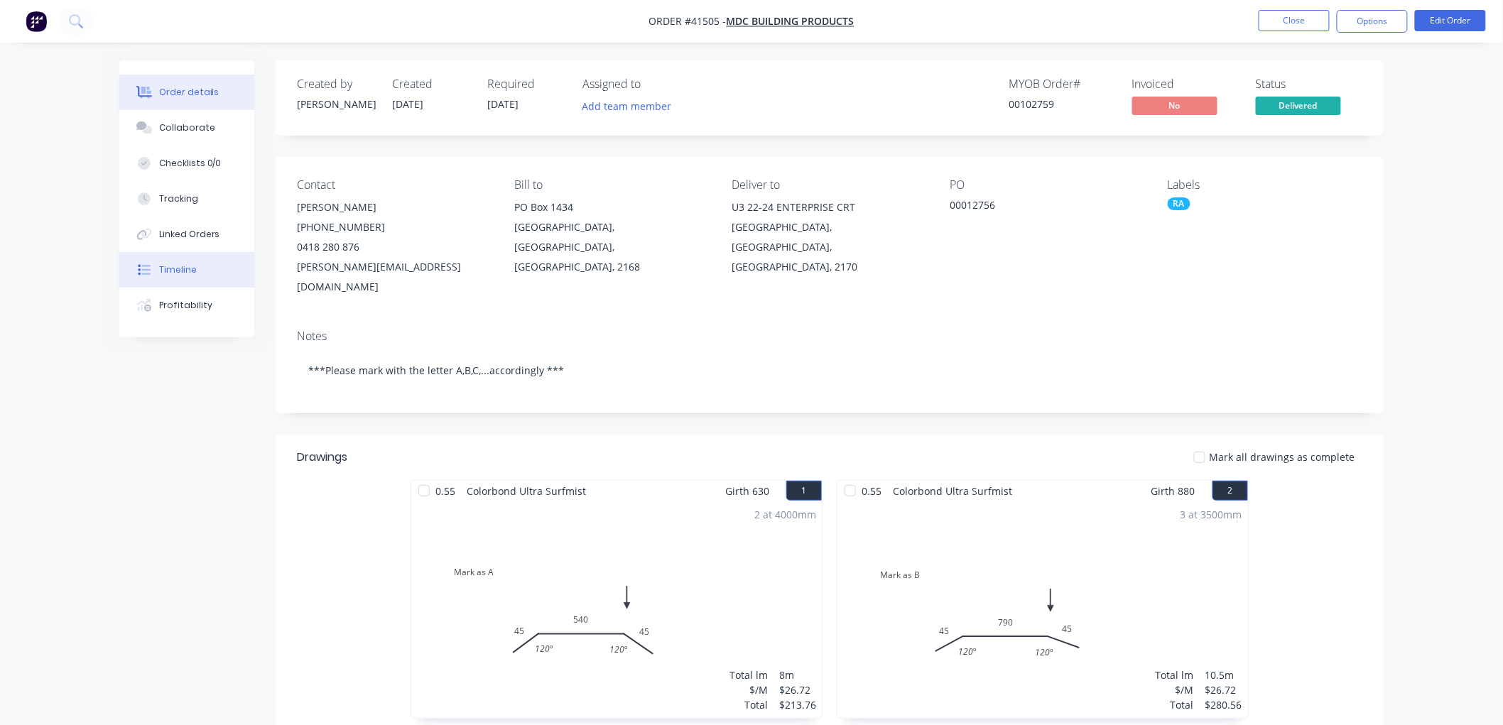
click at [204, 261] on button "Timeline" at bounding box center [186, 270] width 135 height 36
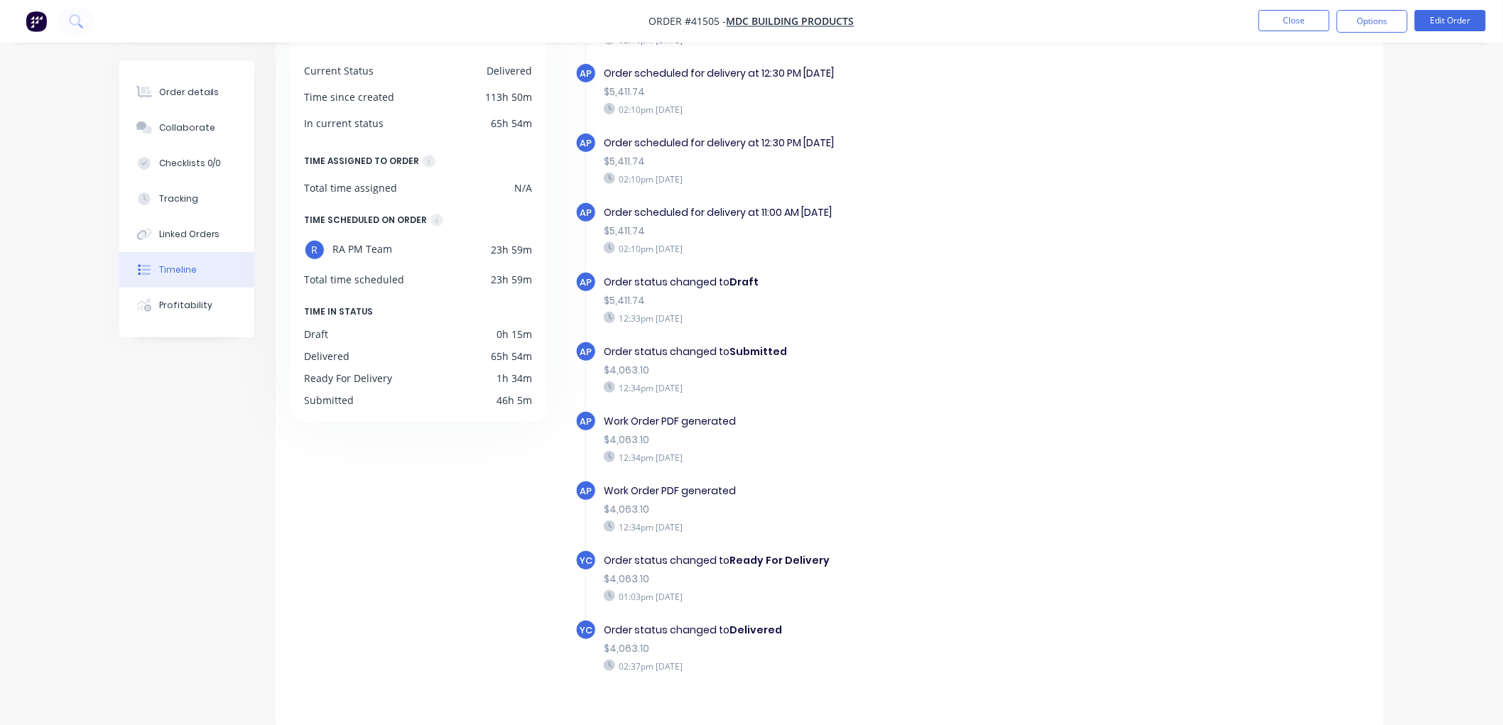
scroll to position [105, 0]
drag, startPoint x: 730, startPoint y: 642, endPoint x: 617, endPoint y: 652, distance: 113.3
click at [617, 652] on div "YC Order status changed to Delivered $4,063.10 02:37pm [DATE]" at bounding box center [856, 654] width 562 height 70
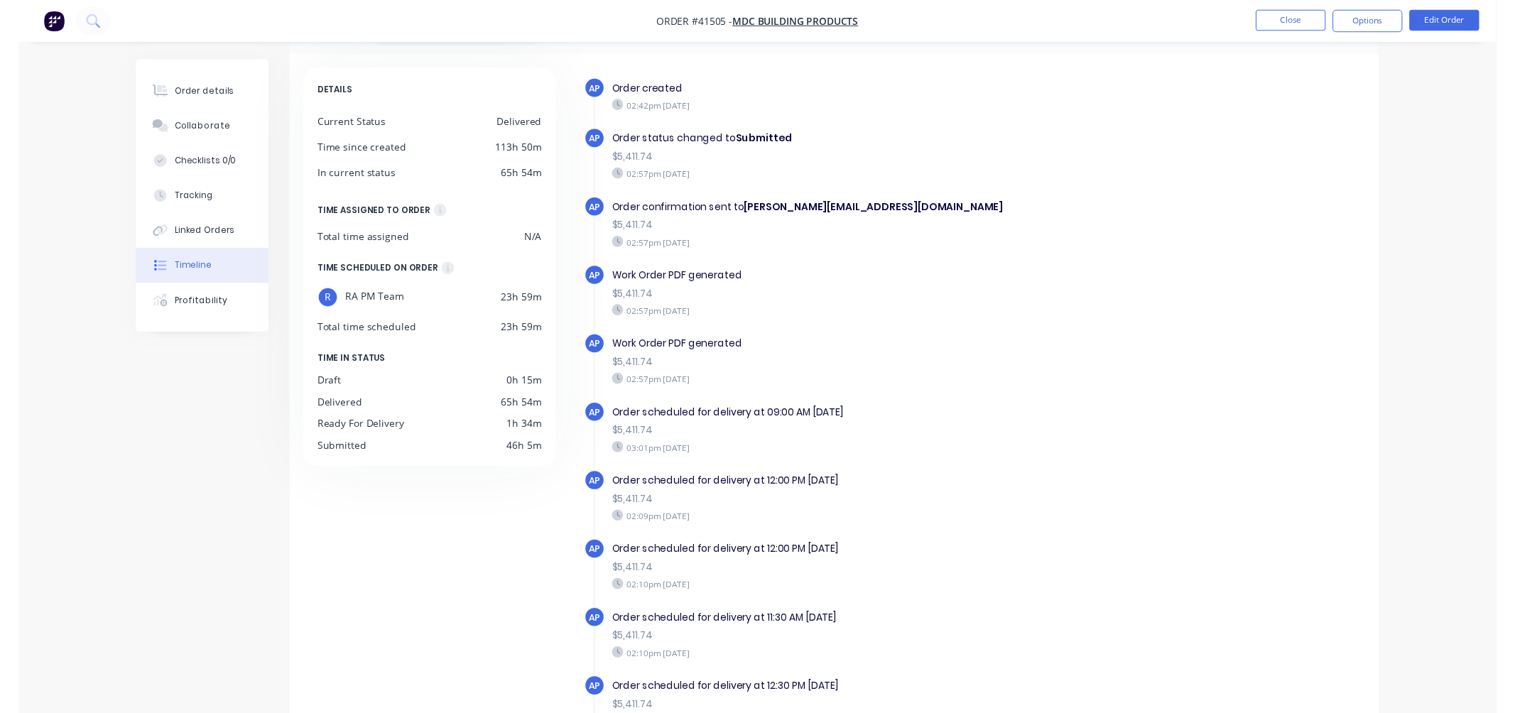
scroll to position [0, 0]
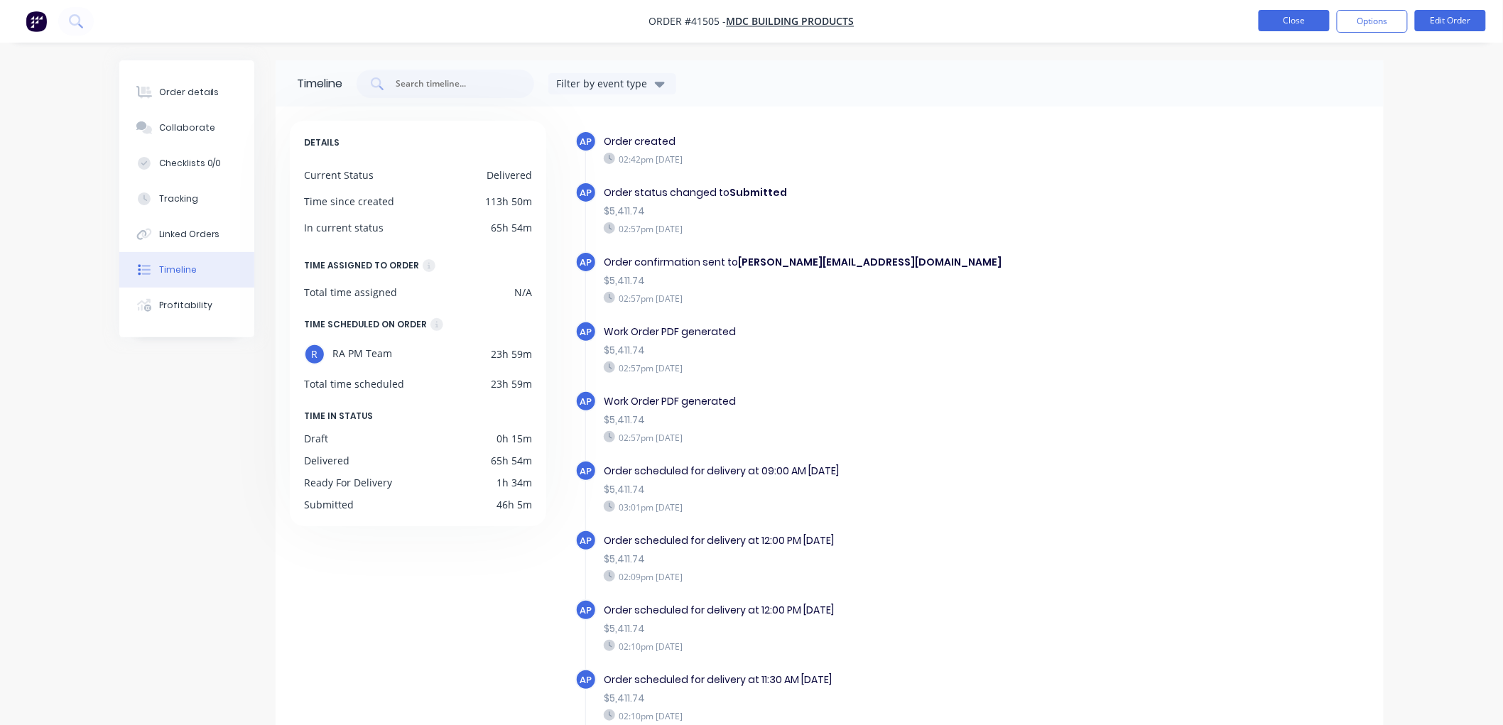
click at [1286, 23] on button "Close" at bounding box center [1294, 20] width 71 height 21
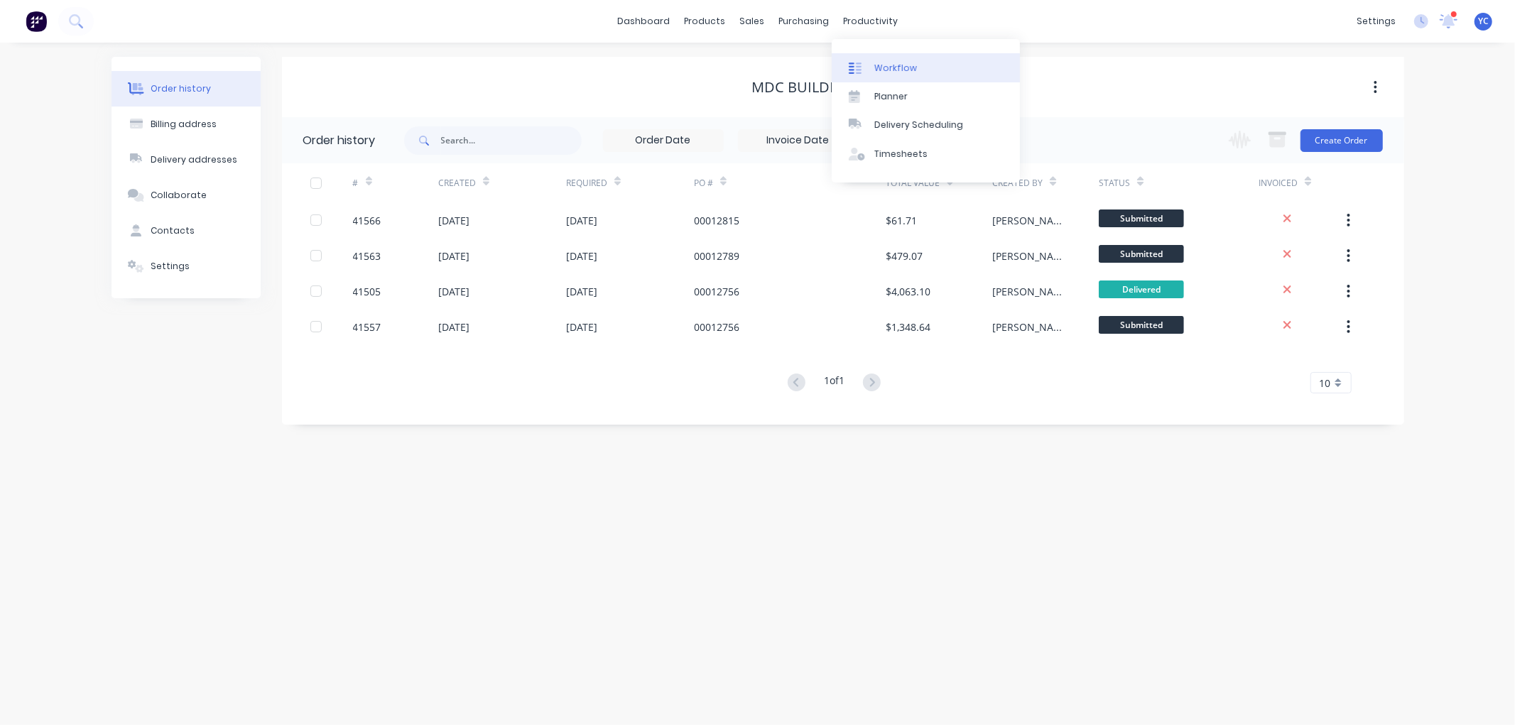
click at [887, 68] on div "Workflow" at bounding box center [896, 68] width 43 height 13
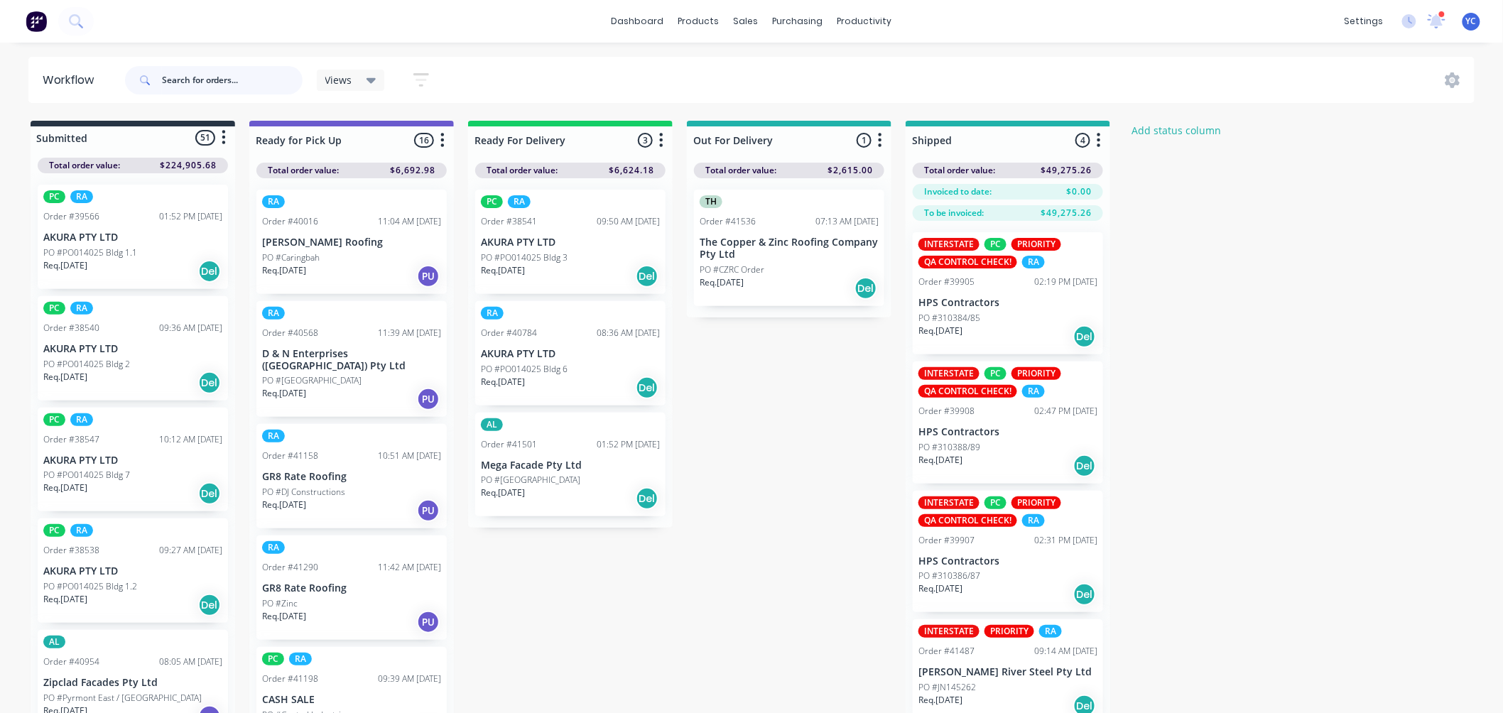
click at [247, 80] on input "text" at bounding box center [232, 80] width 141 height 28
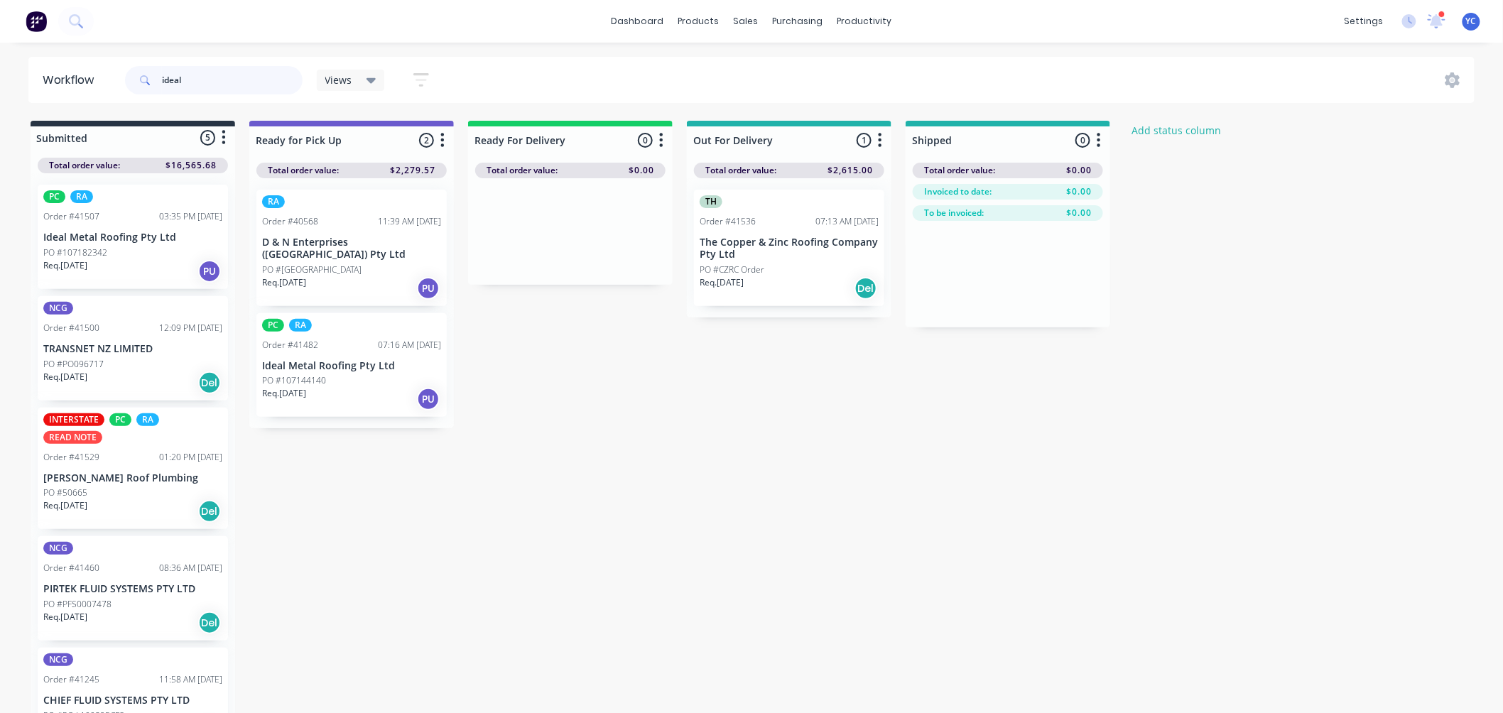
type input "ideal"
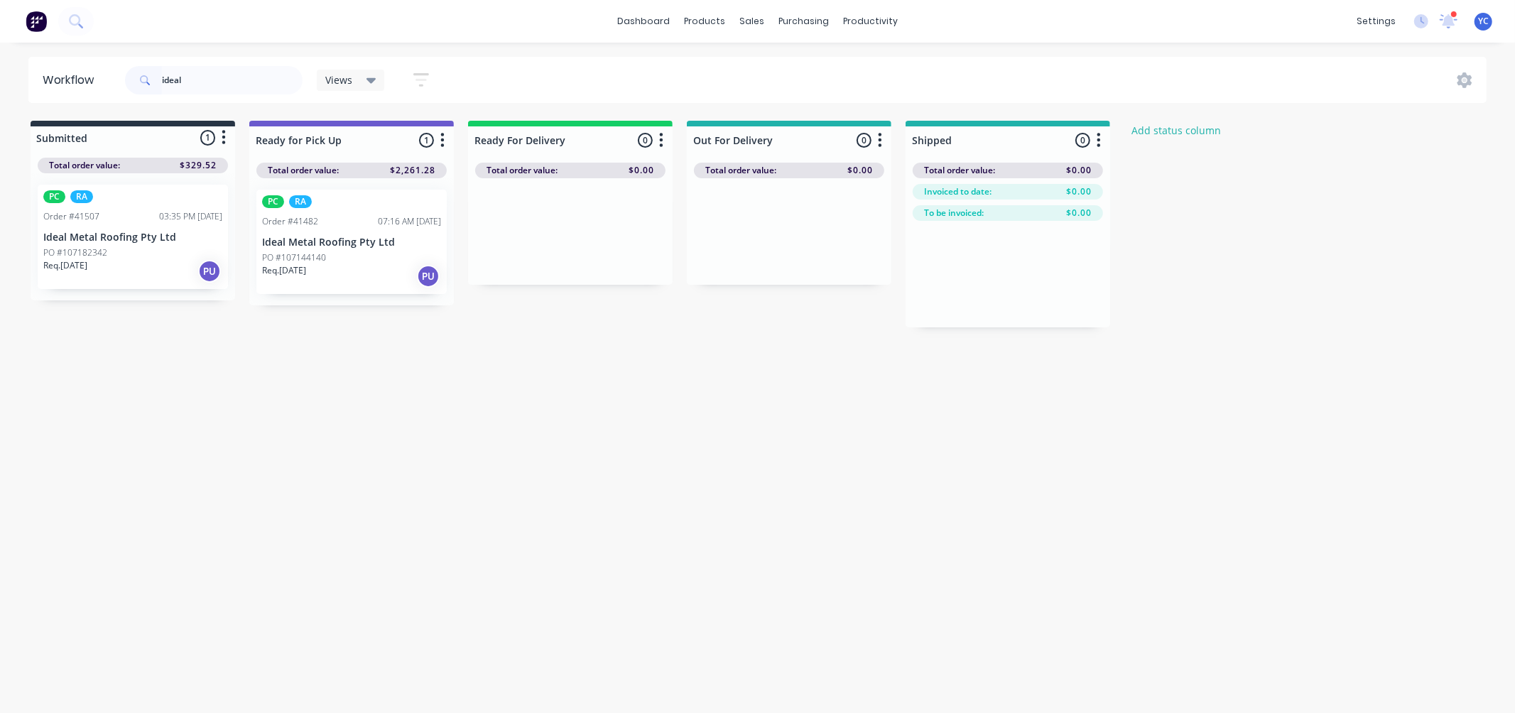
click at [166, 247] on div "PO #107182342" at bounding box center [132, 253] width 179 height 13
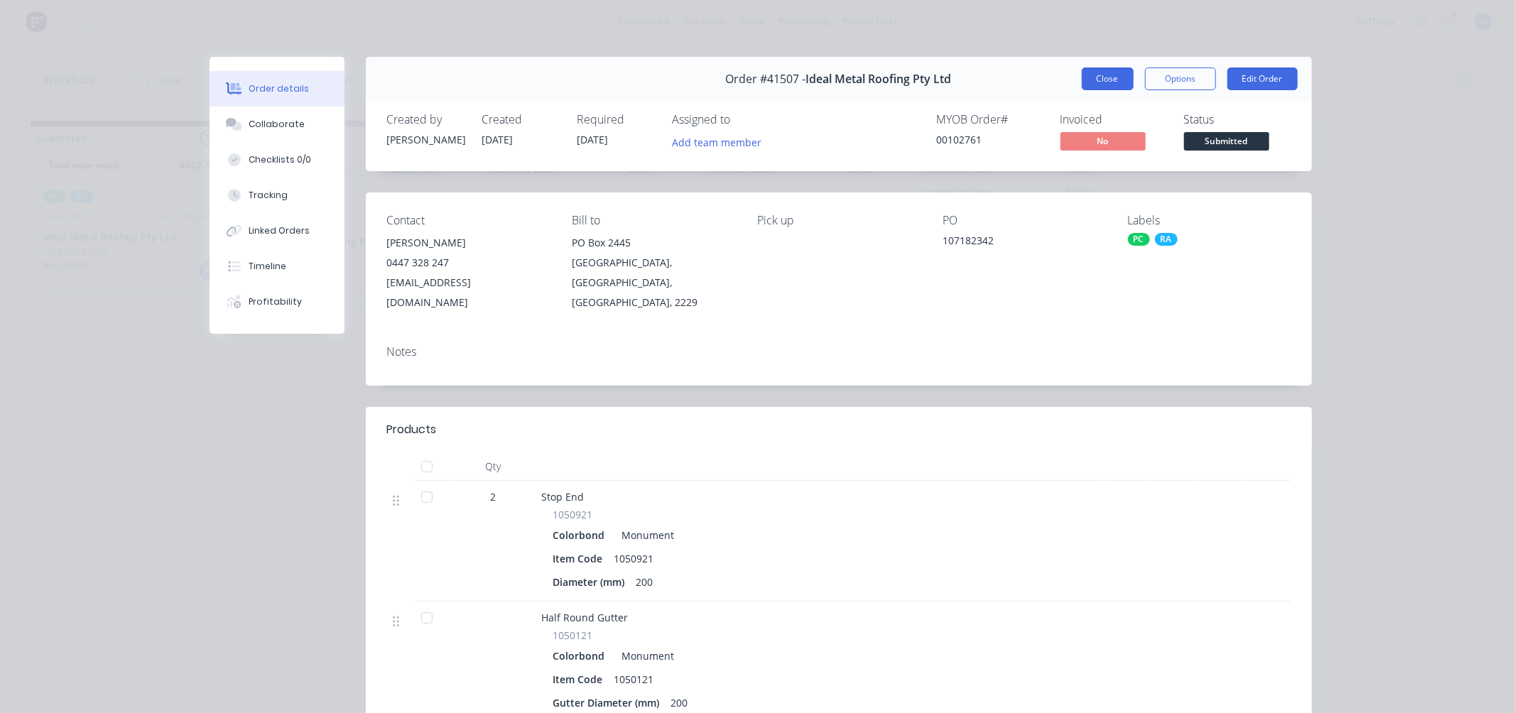
click at [1095, 83] on button "Close" at bounding box center [1108, 78] width 52 height 23
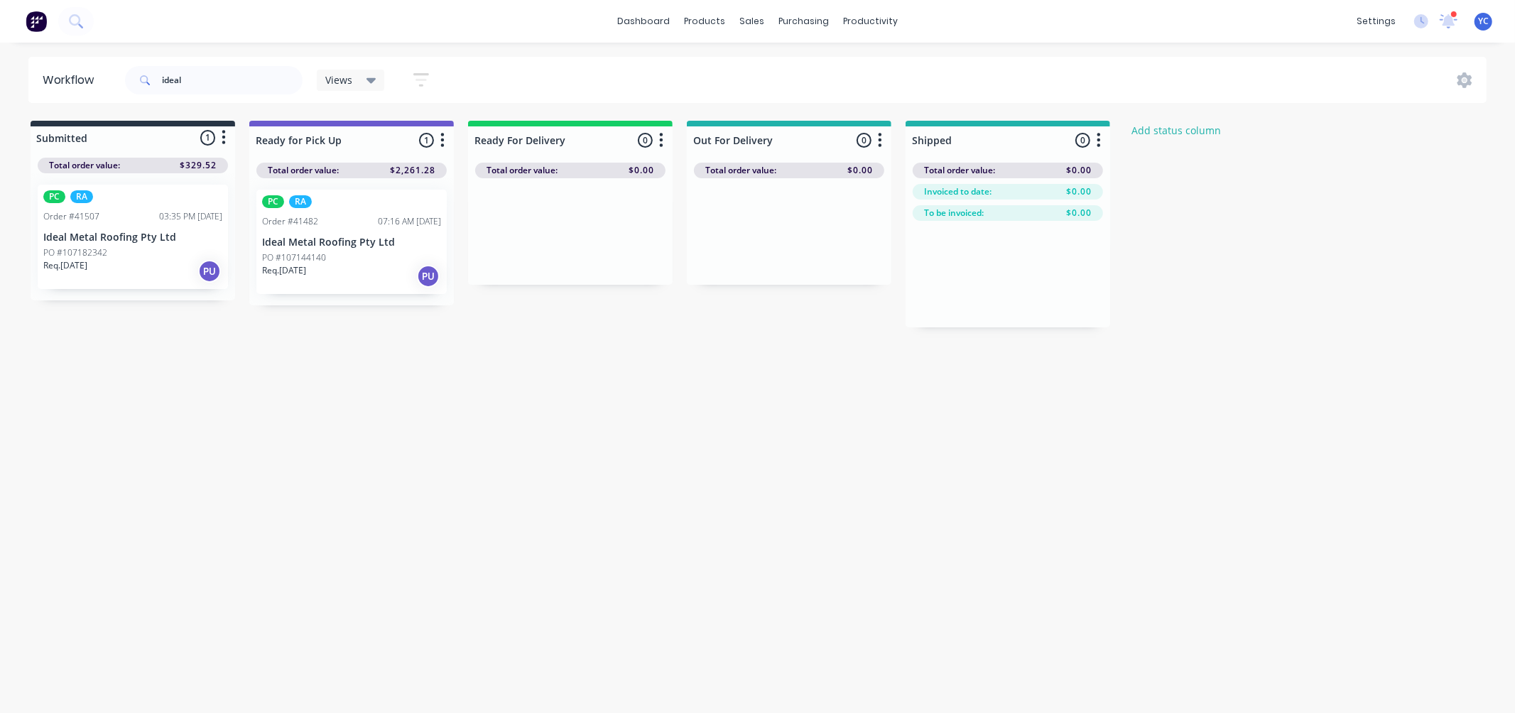
click at [167, 232] on p "Ideal Metal Roofing Pty Ltd" at bounding box center [132, 238] width 179 height 12
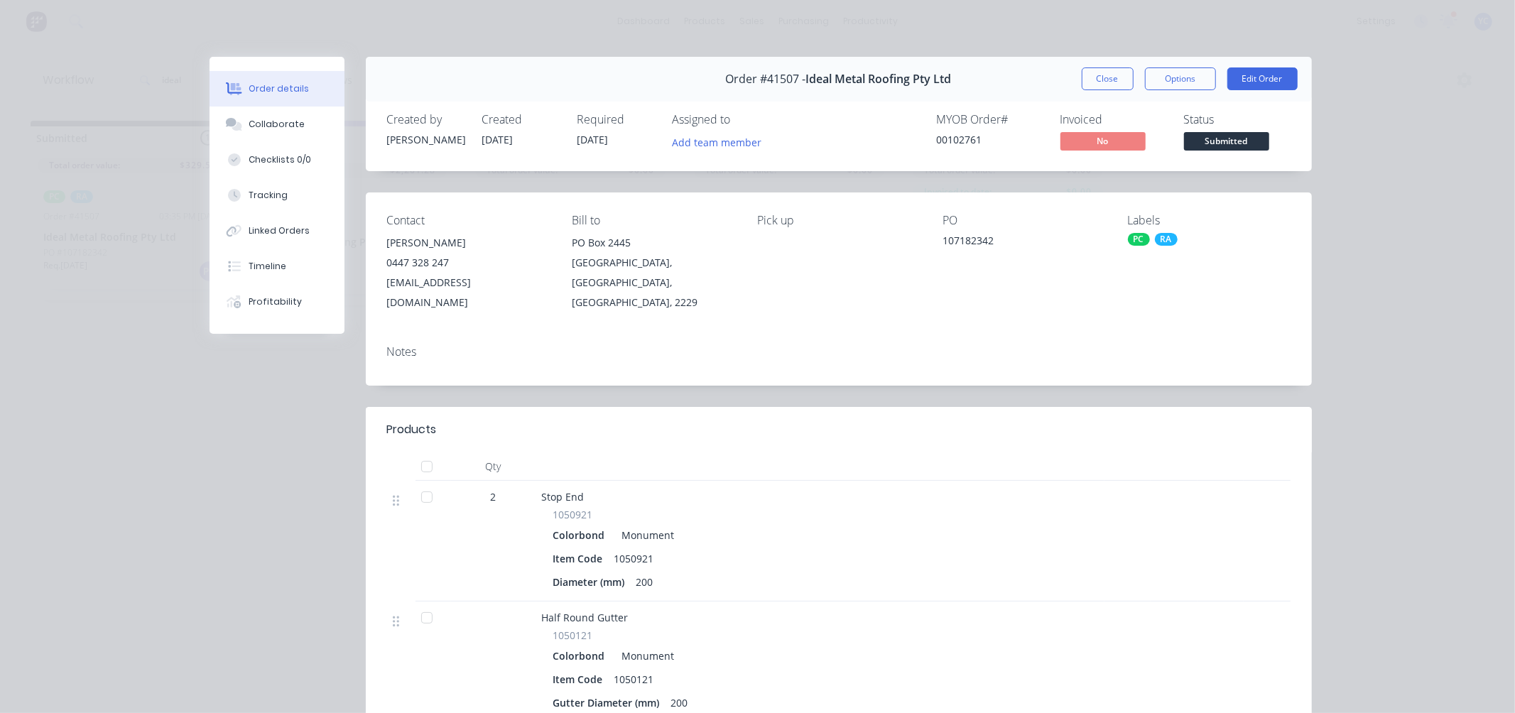
click at [779, 163] on div "Created by [PERSON_NAME] Created [DATE] Required [DATE] Assigned to Add team me…" at bounding box center [839, 133] width 946 height 75
drag, startPoint x: 469, startPoint y: 138, endPoint x: 534, endPoint y: 141, distance: 65.4
click at [529, 139] on div "Created by [PERSON_NAME] Created [DATE] Required [DATE] Assigned to Add team me…" at bounding box center [601, 133] width 428 height 41
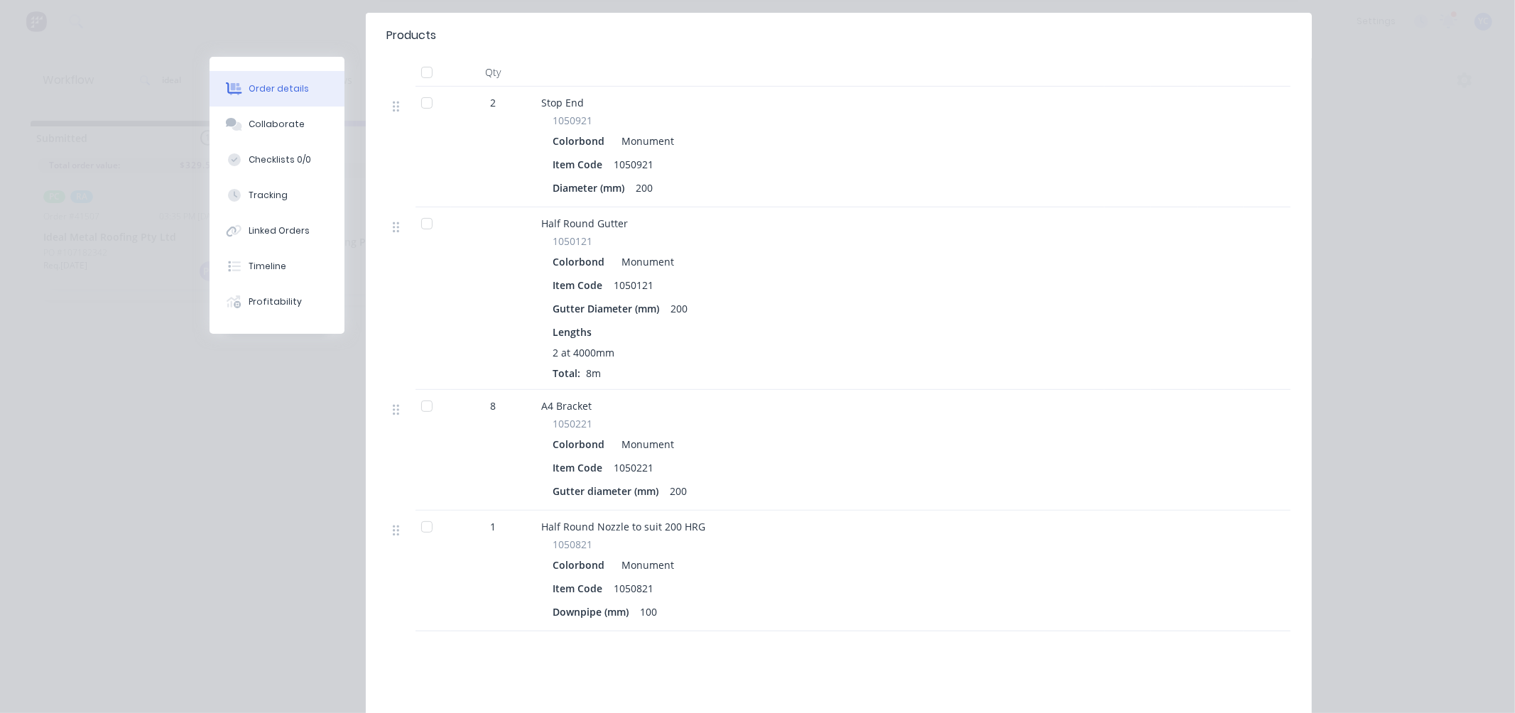
scroll to position [315, 0]
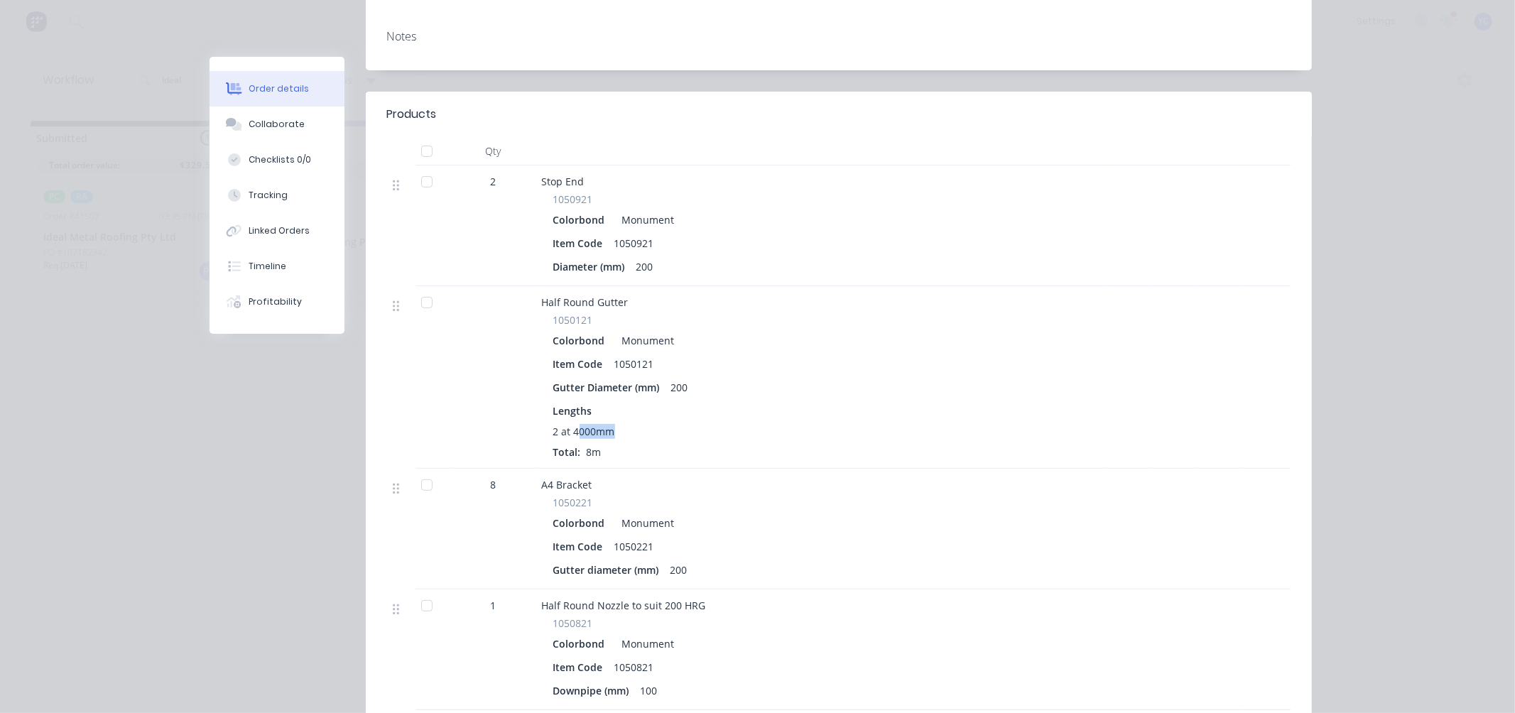
drag, startPoint x: 635, startPoint y: 409, endPoint x: 573, endPoint y: 403, distance: 62.8
click at [573, 404] on div "Lengths 2 at 4000mm Total: 8m" at bounding box center [820, 432] width 534 height 56
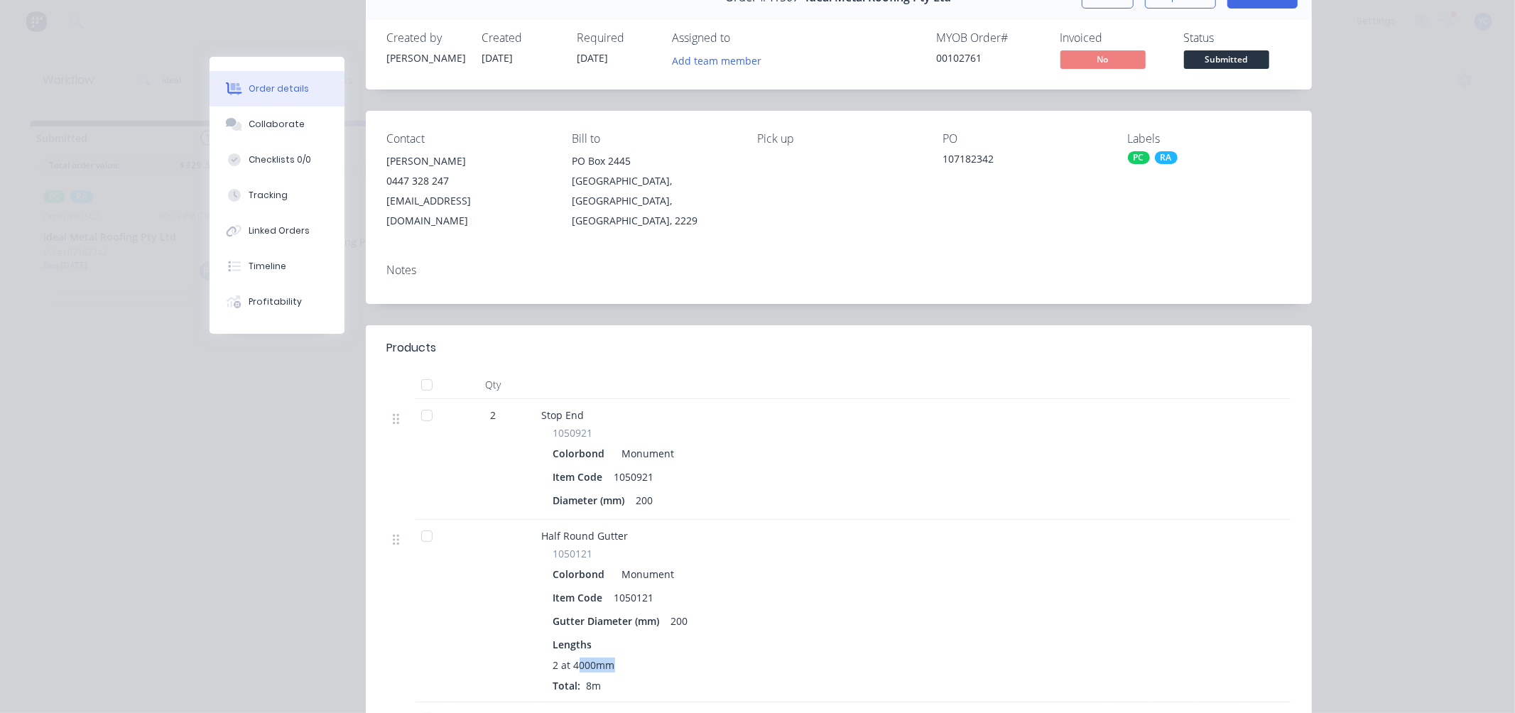
scroll to position [0, 0]
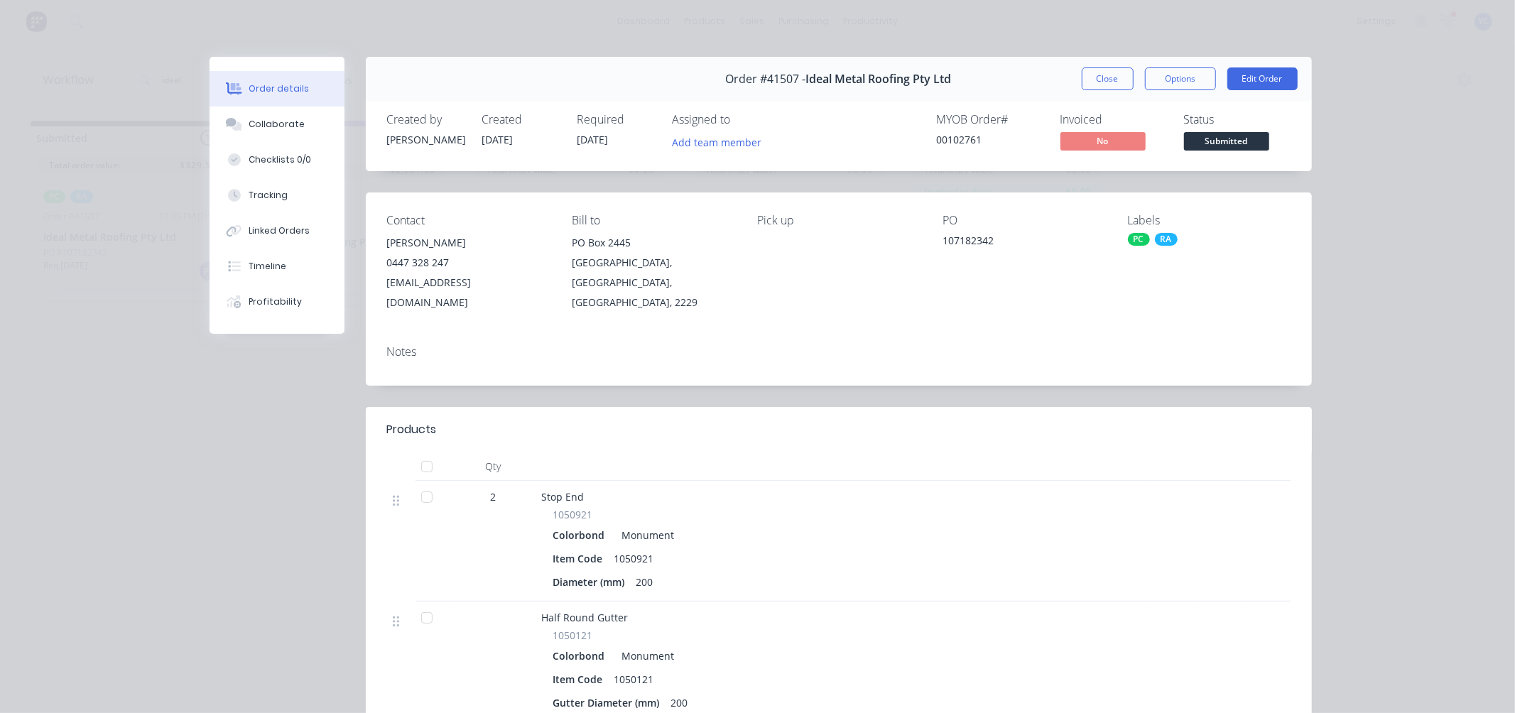
click at [1098, 78] on button "Close" at bounding box center [1108, 78] width 52 height 23
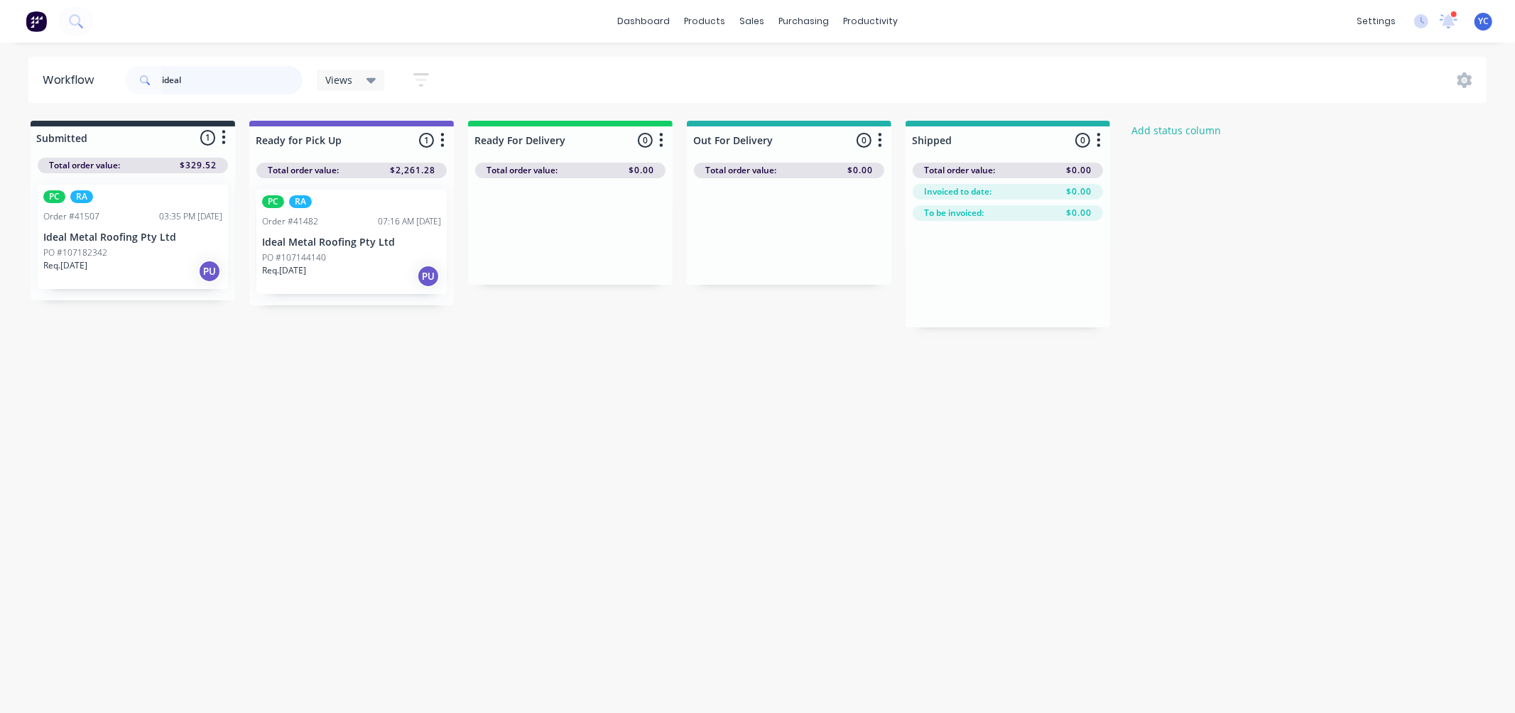
click at [224, 76] on input "ideal" at bounding box center [232, 80] width 141 height 28
click at [219, 73] on input "ideal" at bounding box center [232, 80] width 141 height 28
click at [217, 72] on input "ideal" at bounding box center [232, 80] width 141 height 28
click at [217, 71] on input "ideal" at bounding box center [232, 80] width 141 height 28
type input "41482"
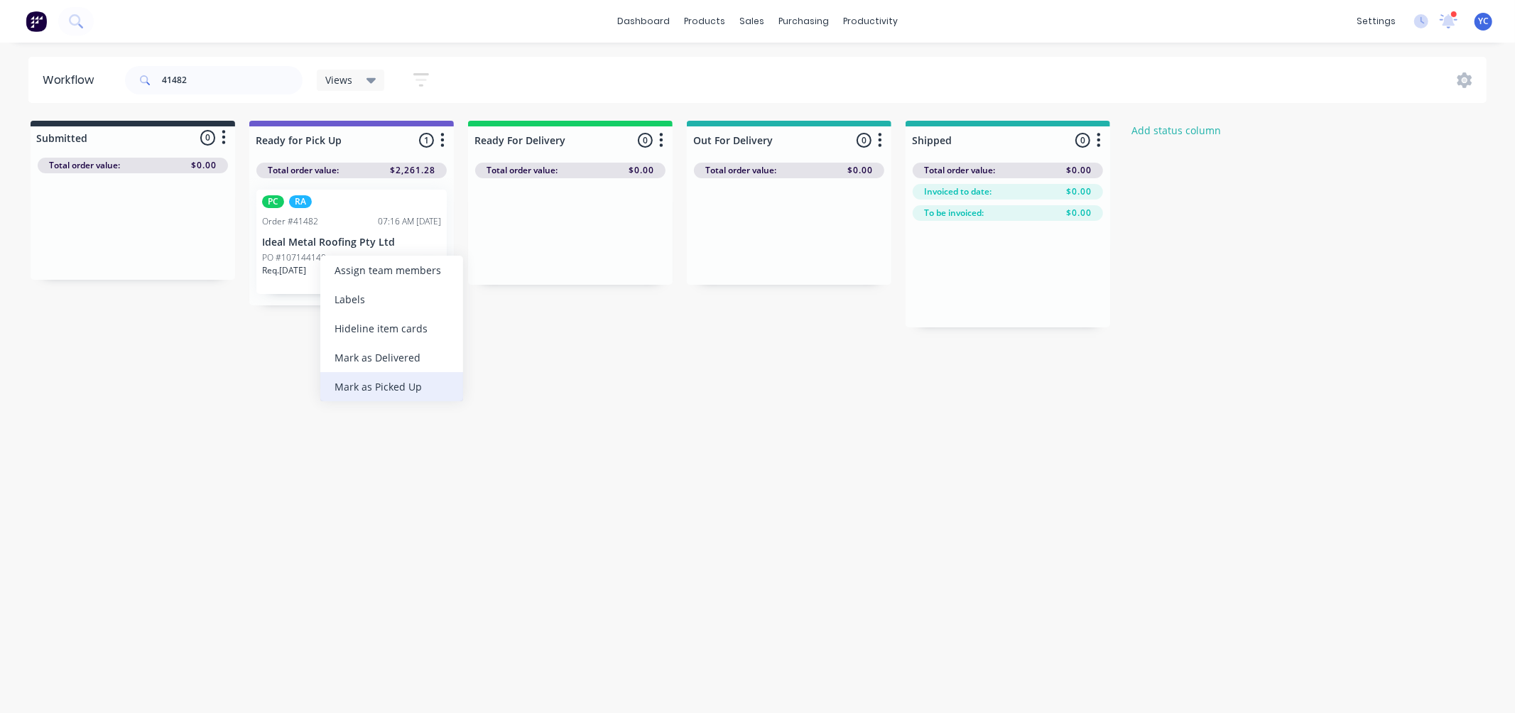
click at [374, 377] on div "Mark as Picked Up" at bounding box center [391, 386] width 143 height 29
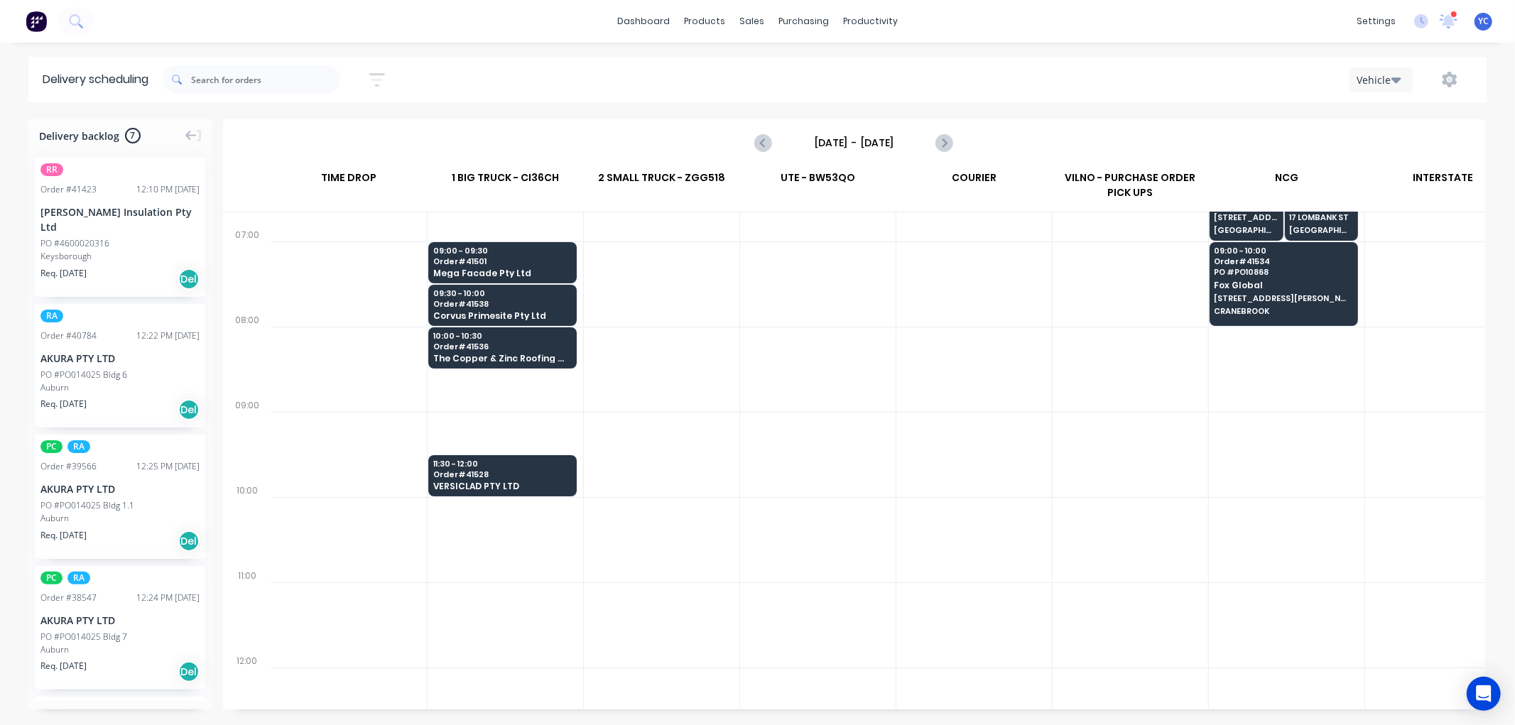
scroll to position [315, 1]
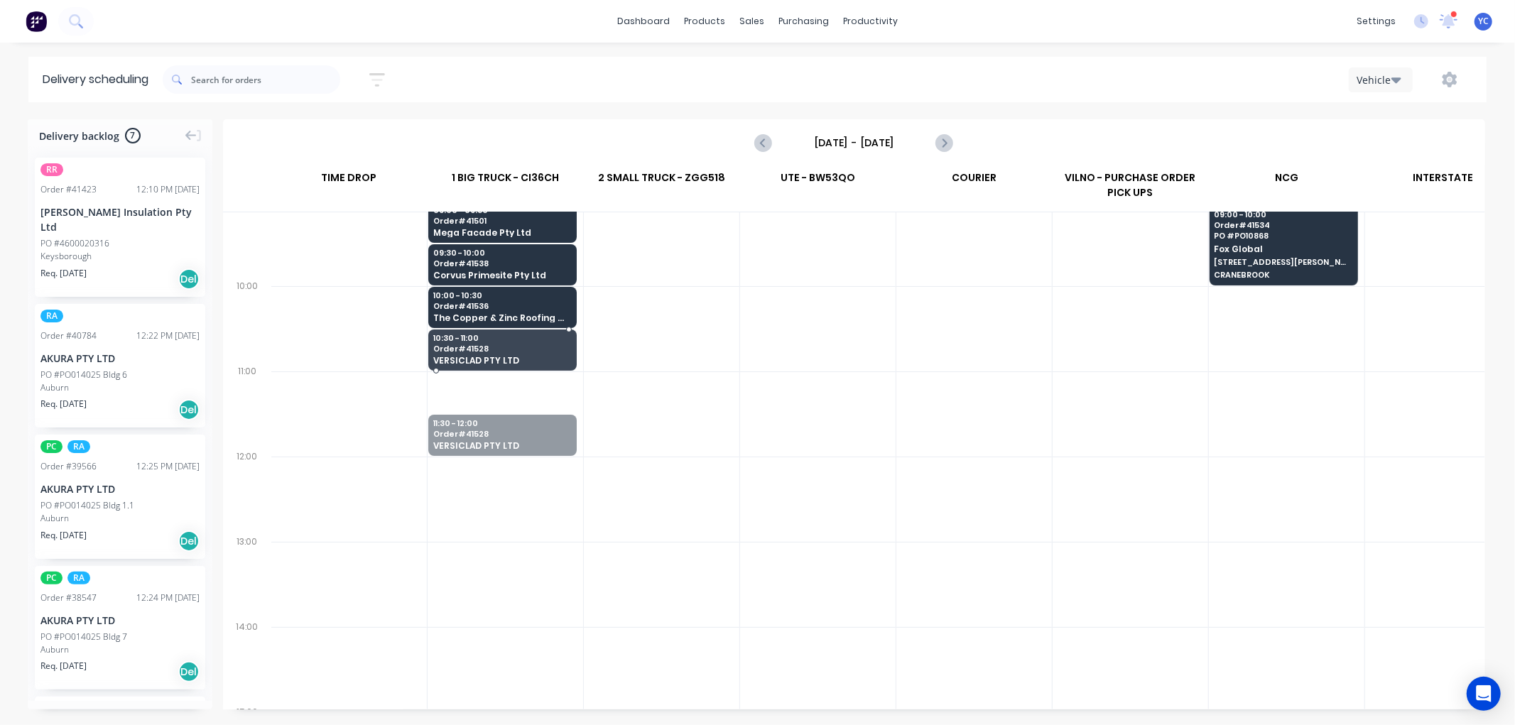
drag, startPoint x: 509, startPoint y: 439, endPoint x: 501, endPoint y: 368, distance: 71.5
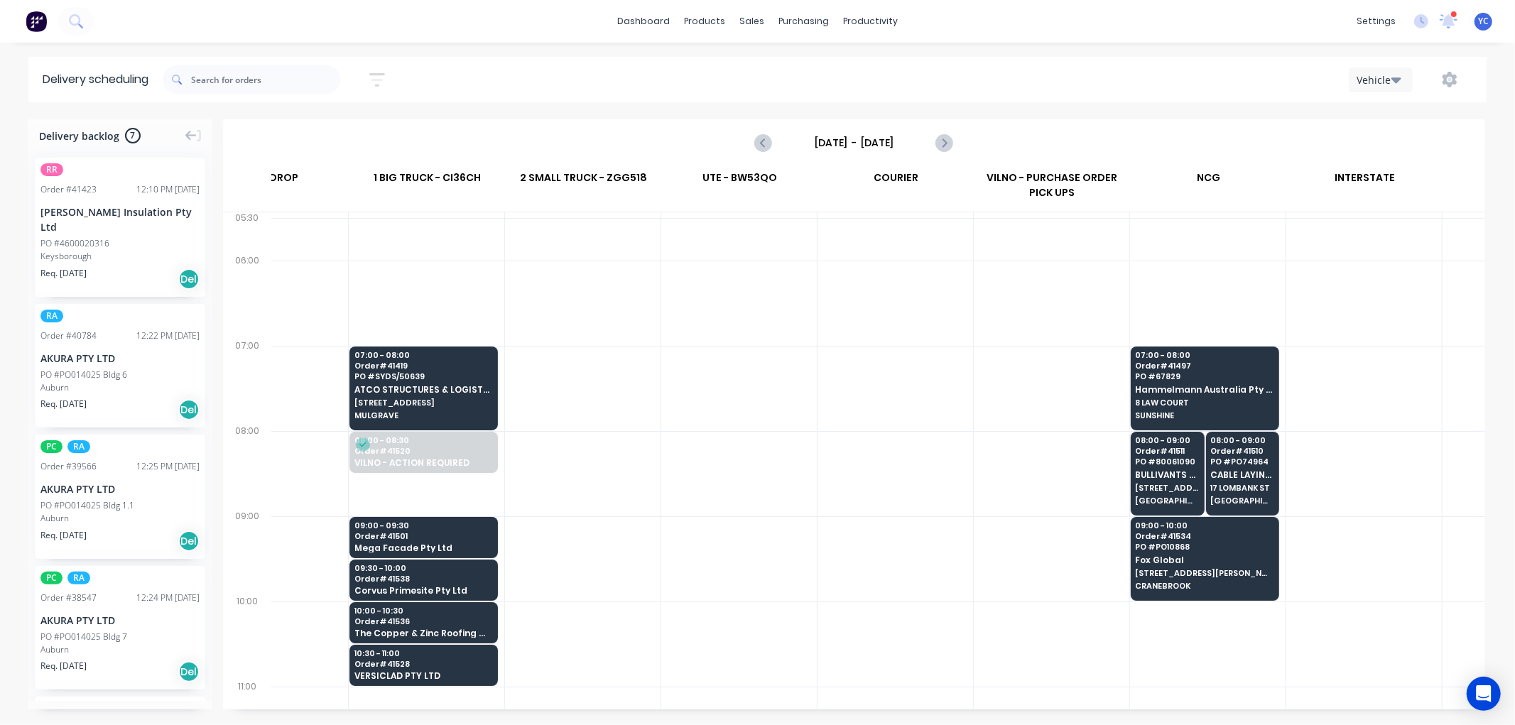
scroll to position [0, 0]
